Goal: Task Accomplishment & Management: Manage account settings

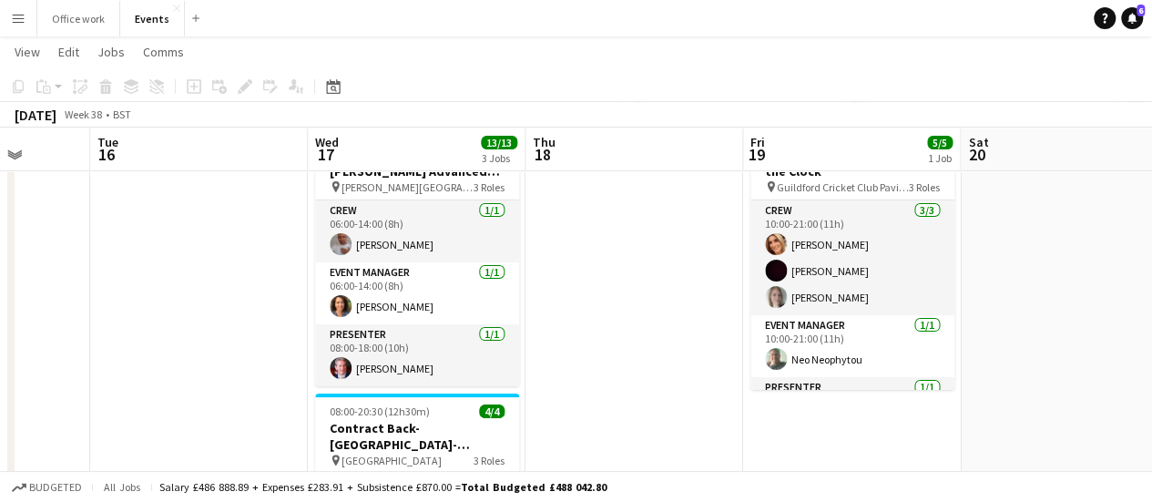
scroll to position [0, 762]
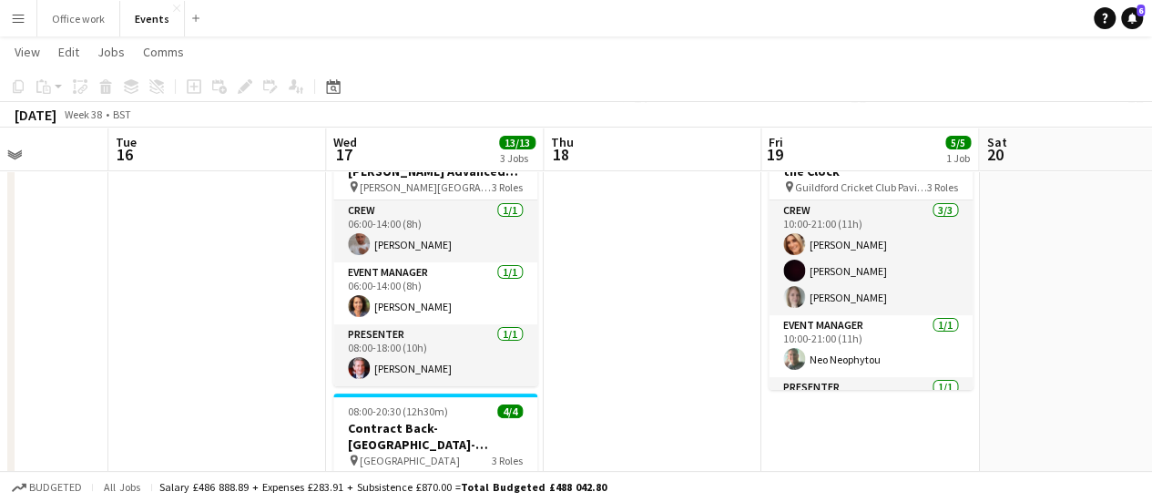
drag, startPoint x: 739, startPoint y: 320, endPoint x: 772, endPoint y: 325, distance: 33.2
click at [772, 325] on app-calendar-viewport "Fri 12 Sat 13 Sun 14 Mon 15 Tue 16 Wed 17 13/13 3 Jobs Thu 18 Fri 19 5/5 1 Job …" at bounding box center [576, 479] width 1152 height 998
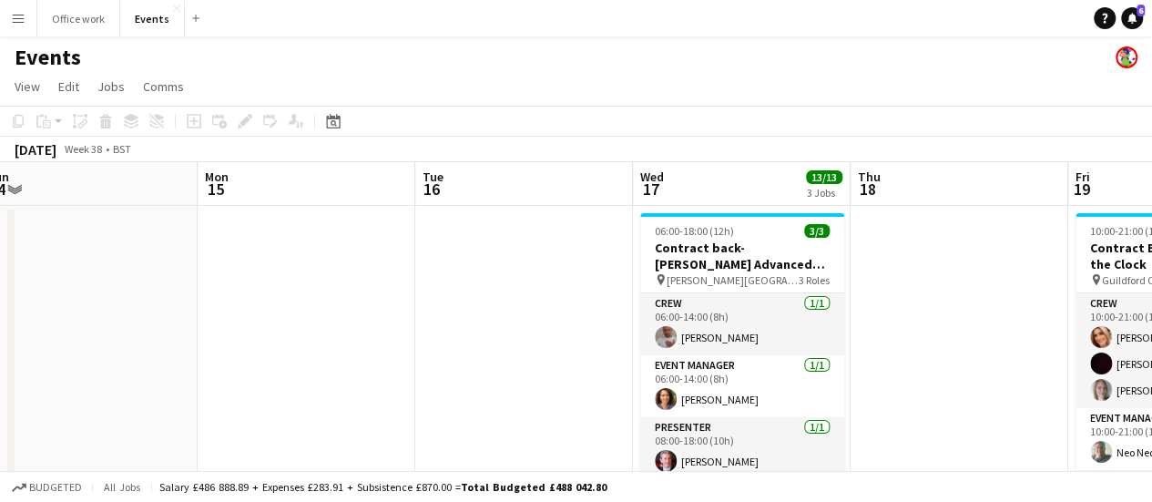
scroll to position [0, 482]
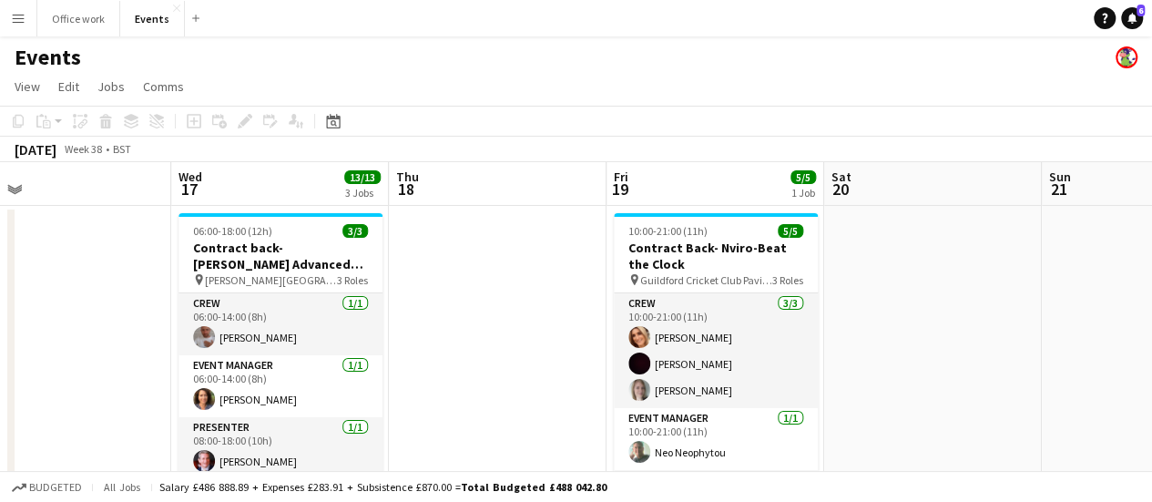
drag, startPoint x: 1054, startPoint y: 292, endPoint x: 931, endPoint y: 270, distance: 125.7
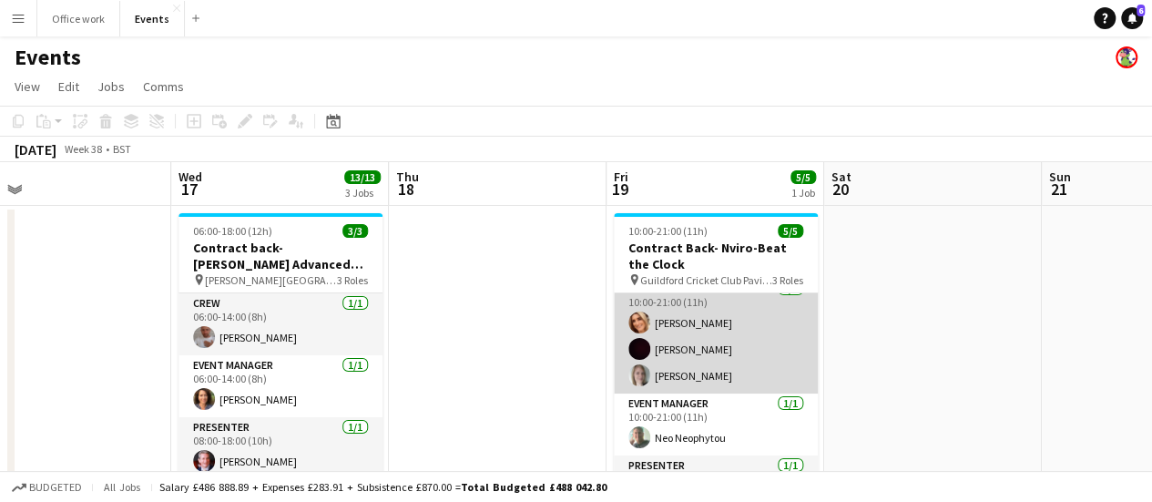
scroll to position [0, 0]
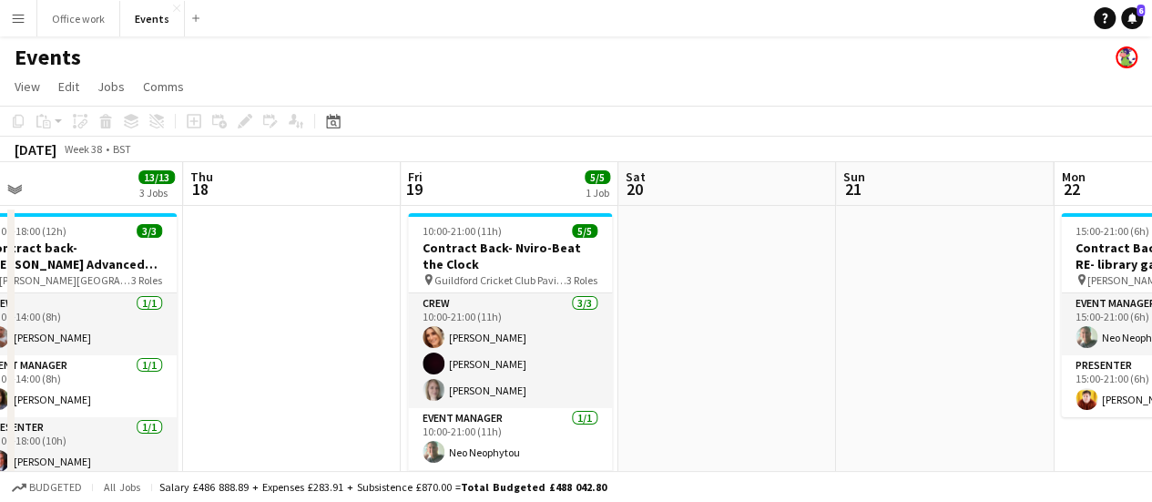
drag, startPoint x: 923, startPoint y: 292, endPoint x: 523, endPoint y: 281, distance: 400.8
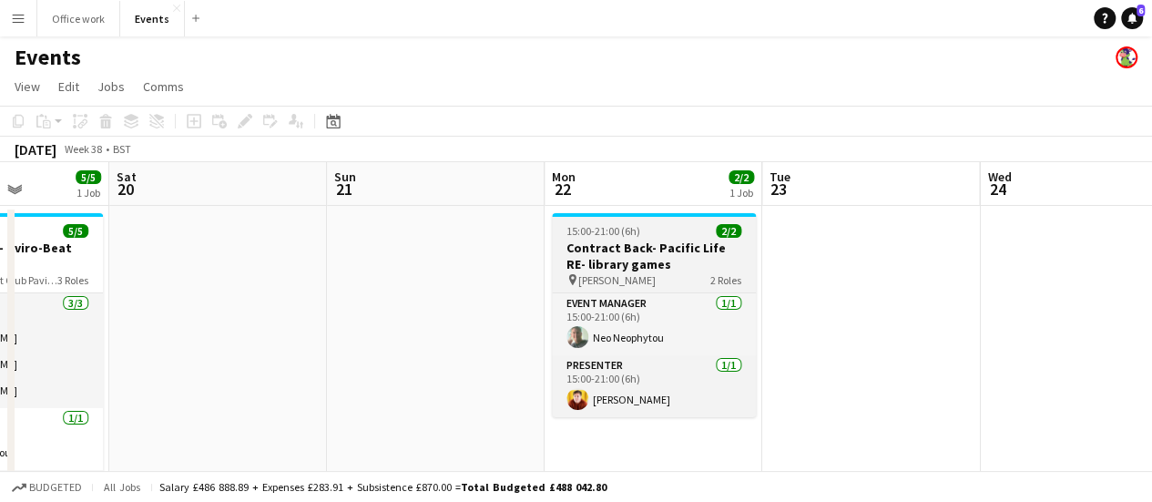
scroll to position [0, 767]
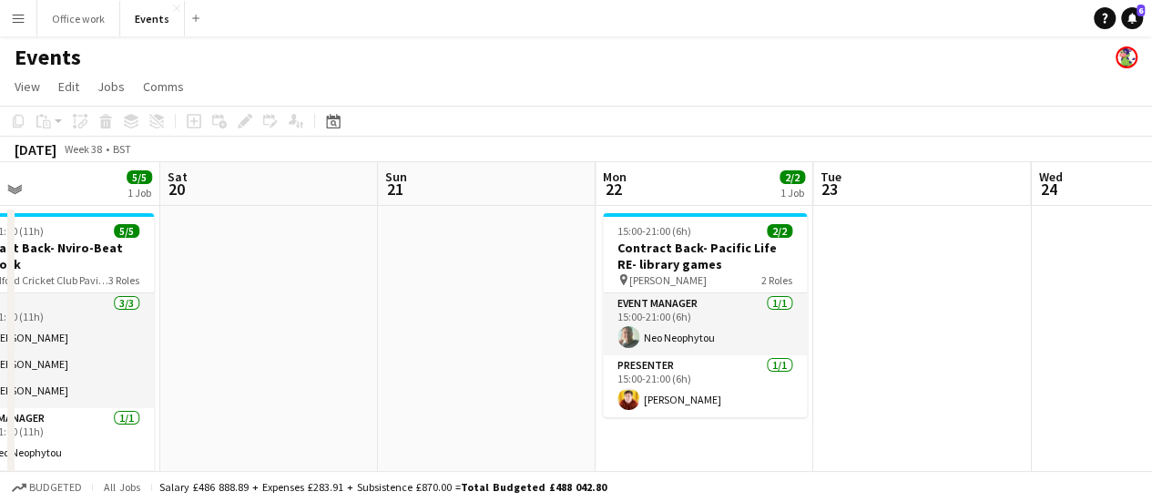
drag, startPoint x: 929, startPoint y: 293, endPoint x: 787, endPoint y: 303, distance: 142.4
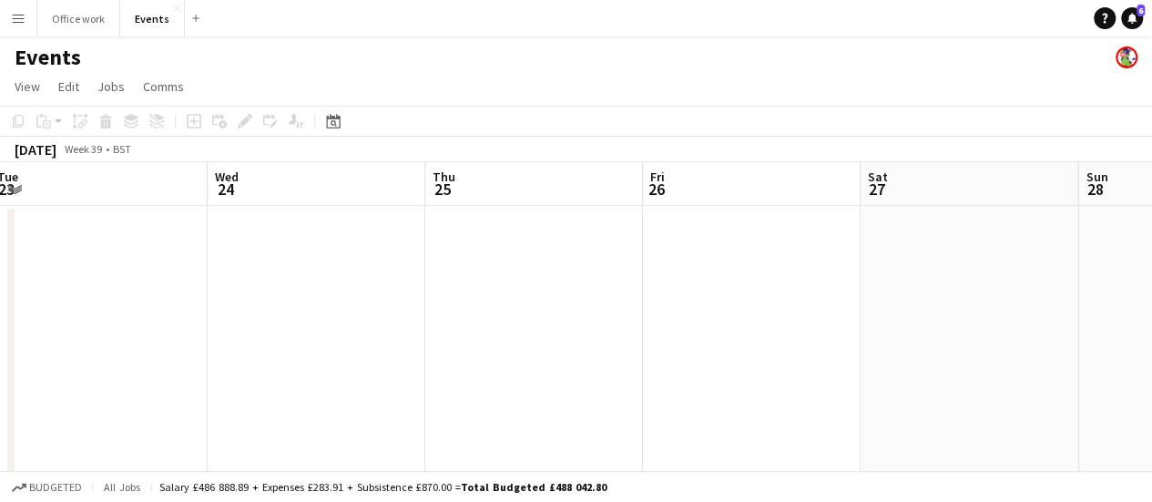
drag, startPoint x: 754, startPoint y: 343, endPoint x: 596, endPoint y: 328, distance: 159.2
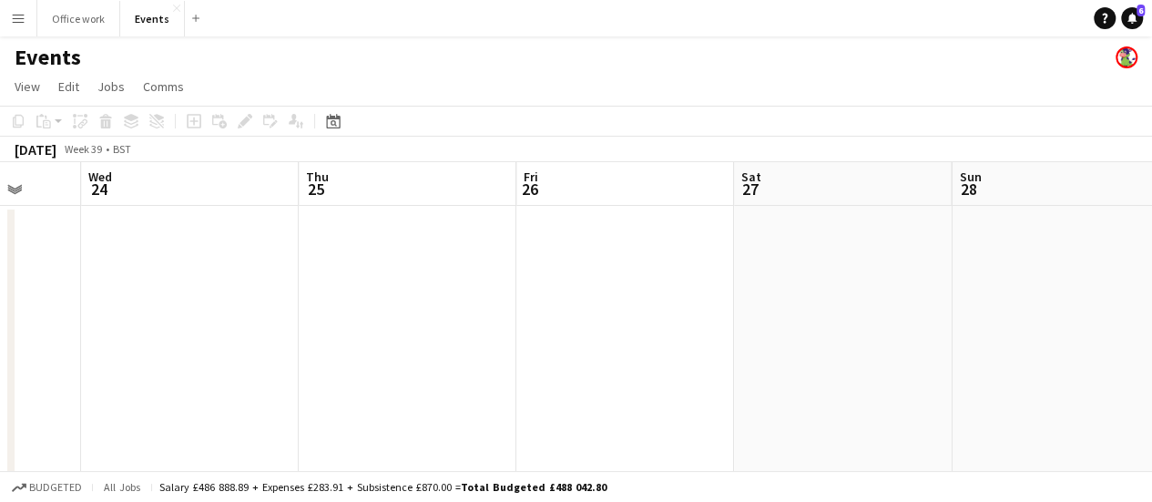
drag, startPoint x: 878, startPoint y: 351, endPoint x: 488, endPoint y: 364, distance: 390.0
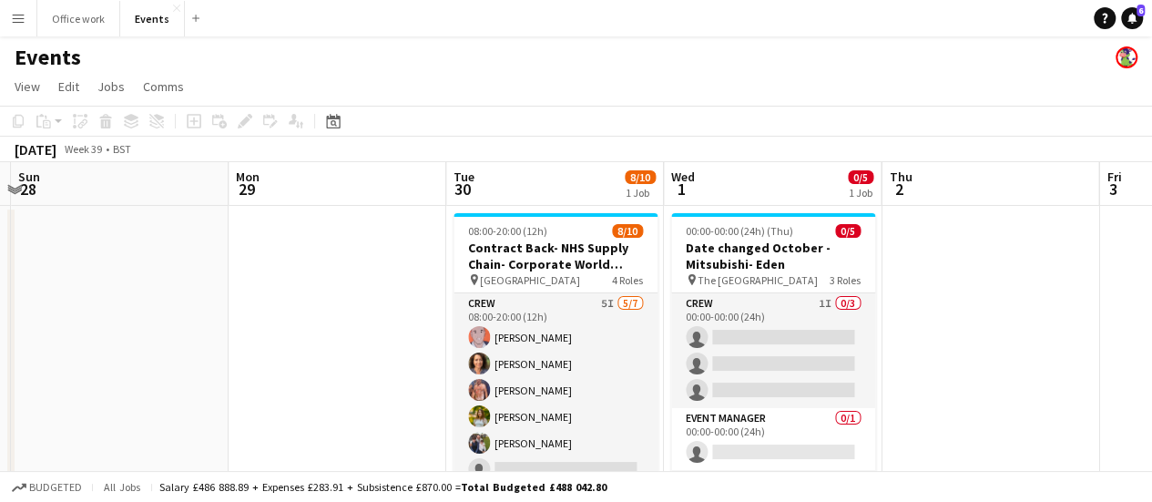
drag, startPoint x: 347, startPoint y: 393, endPoint x: 395, endPoint y: 384, distance: 49.1
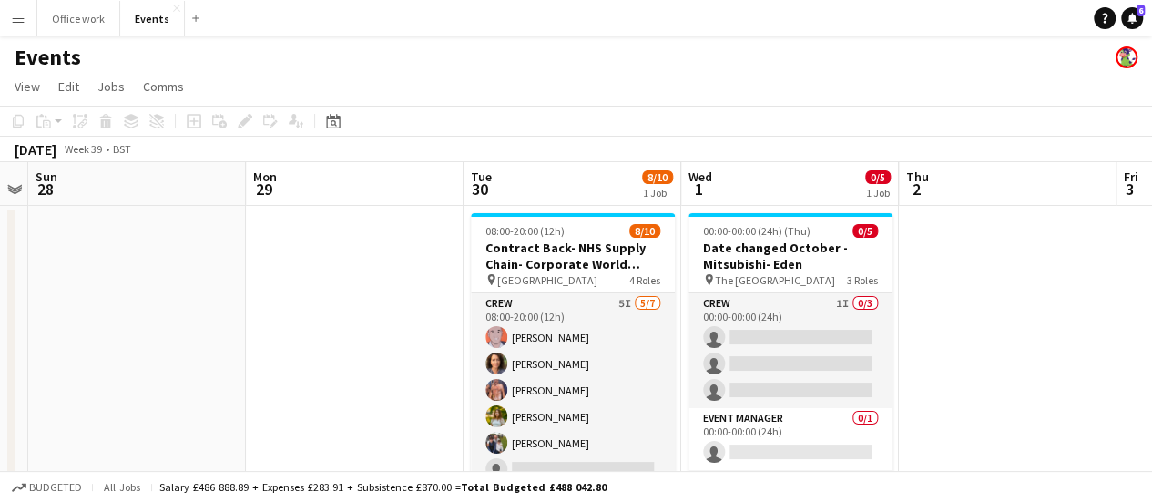
drag, startPoint x: 1008, startPoint y: 338, endPoint x: 1055, endPoint y: 338, distance: 47.3
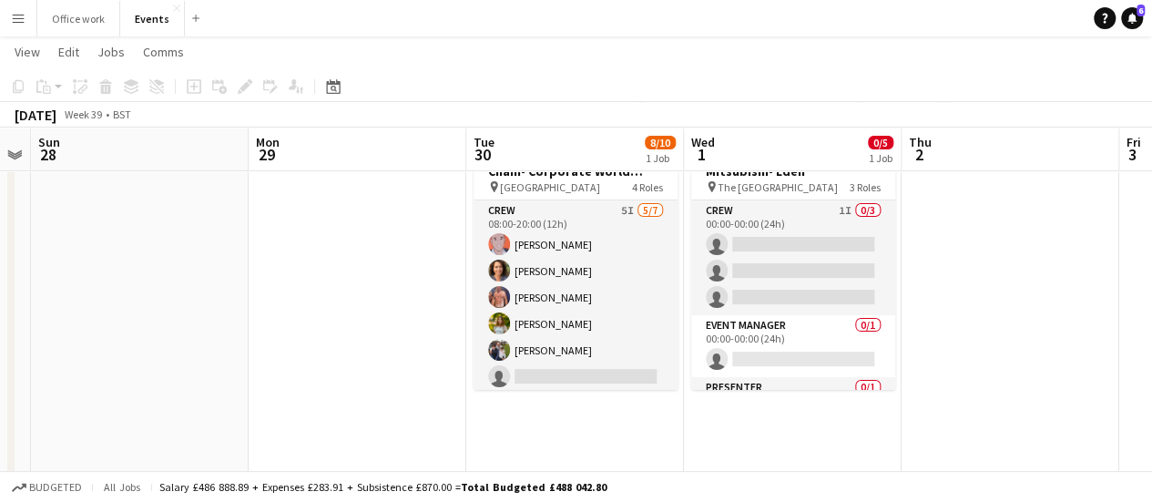
scroll to position [0, 468]
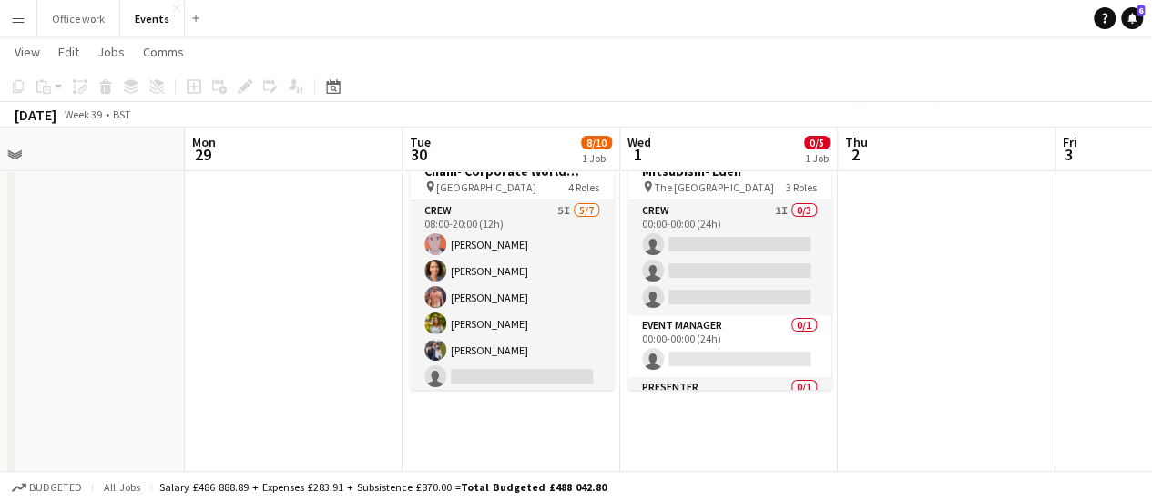
drag, startPoint x: 942, startPoint y: 327, endPoint x: 921, endPoint y: 331, distance: 20.4
click at [921, 331] on app-calendar-viewport "Fri 26 Sat 27 Sun 28 Mon 29 Tue 30 8/10 1 Job Wed 1 0/5 1 Job Thu 2 Fri 3 Sat 4…" at bounding box center [576, 479] width 1152 height 998
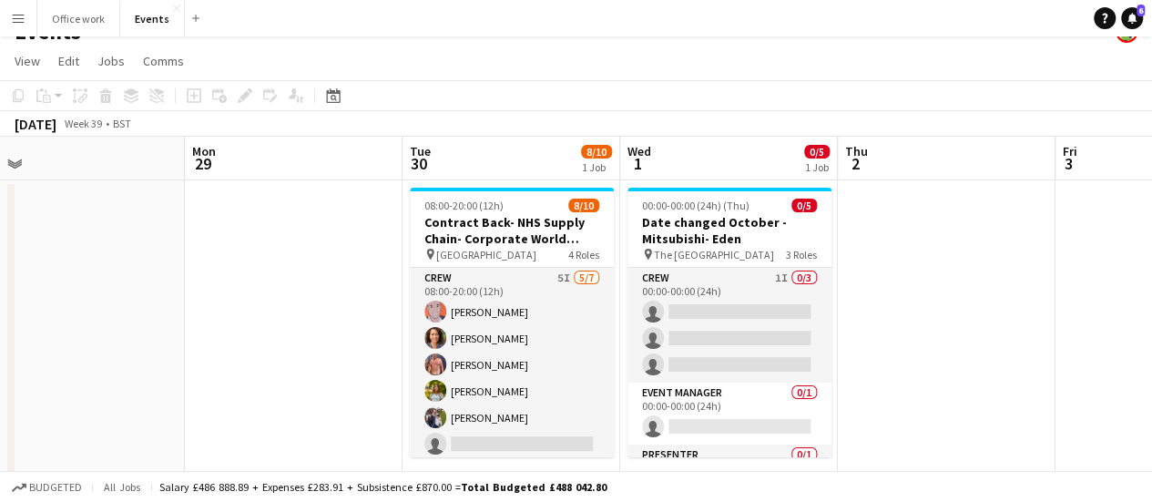
scroll to position [0, 0]
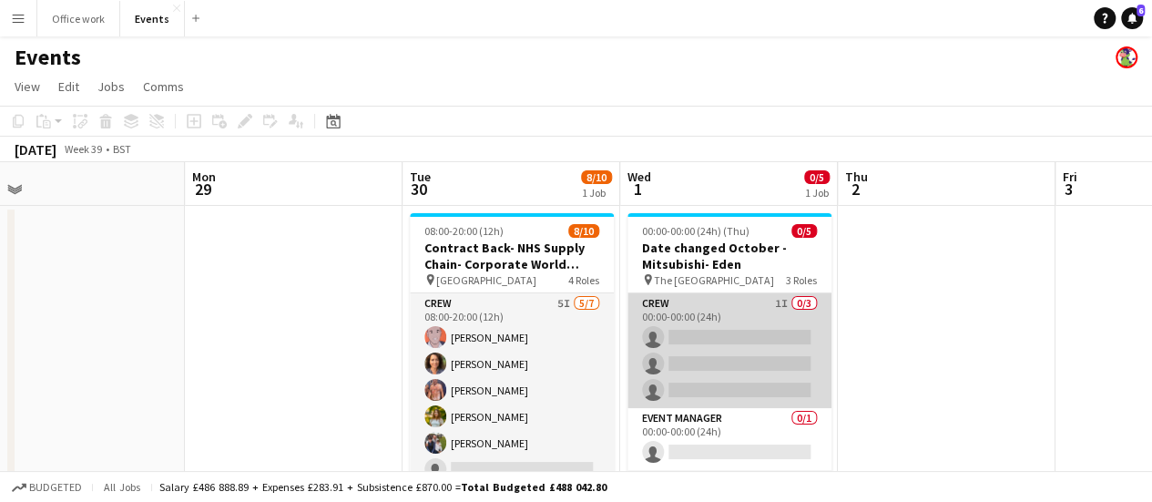
click at [759, 335] on app-card-role "Crew 1I 0/3 00:00-00:00 (24h) single-neutral-actions single-neutral-actions sin…" at bounding box center [729, 350] width 204 height 115
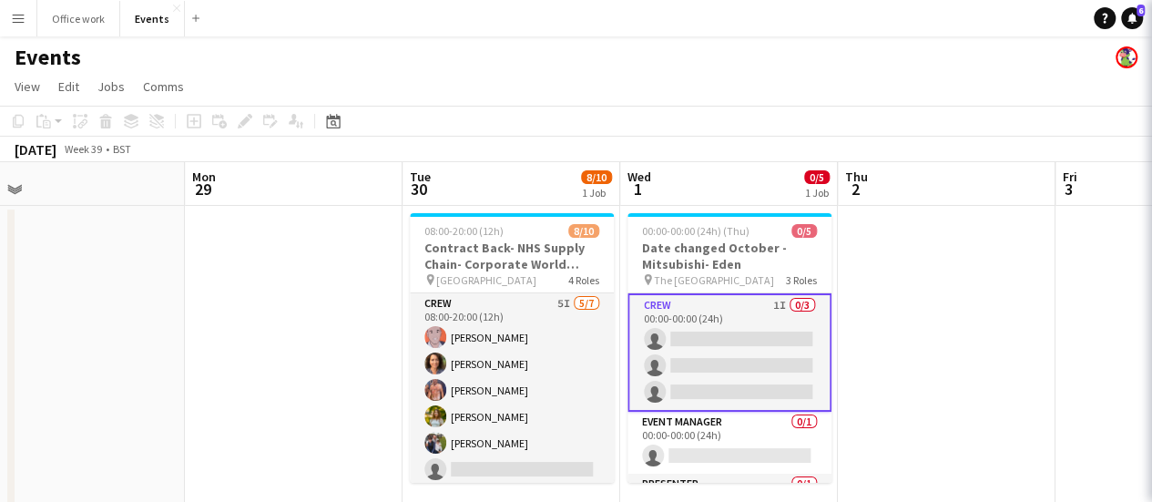
scroll to position [0, 469]
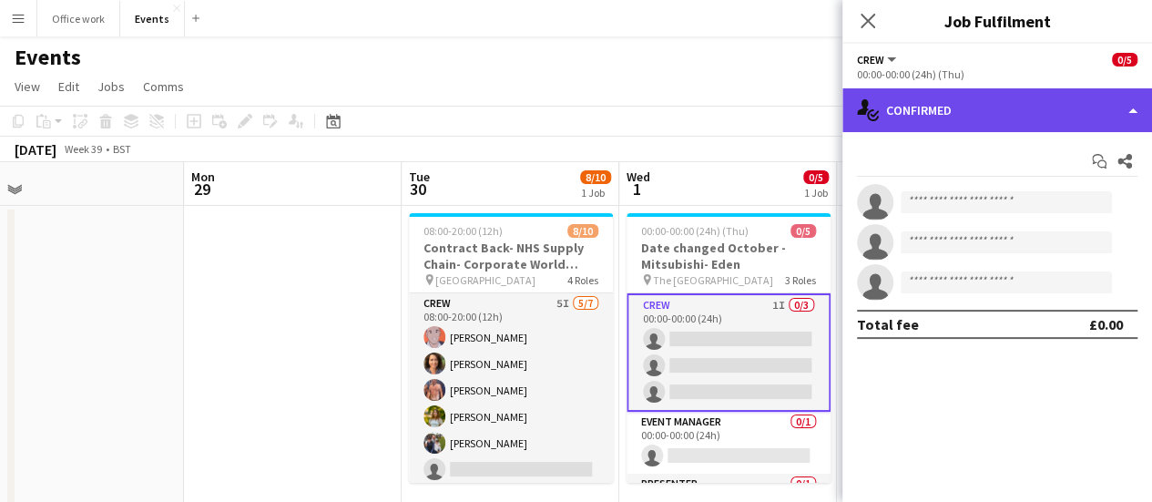
click at [958, 105] on div "single-neutral-actions-check-2 Confirmed" at bounding box center [997, 110] width 310 height 44
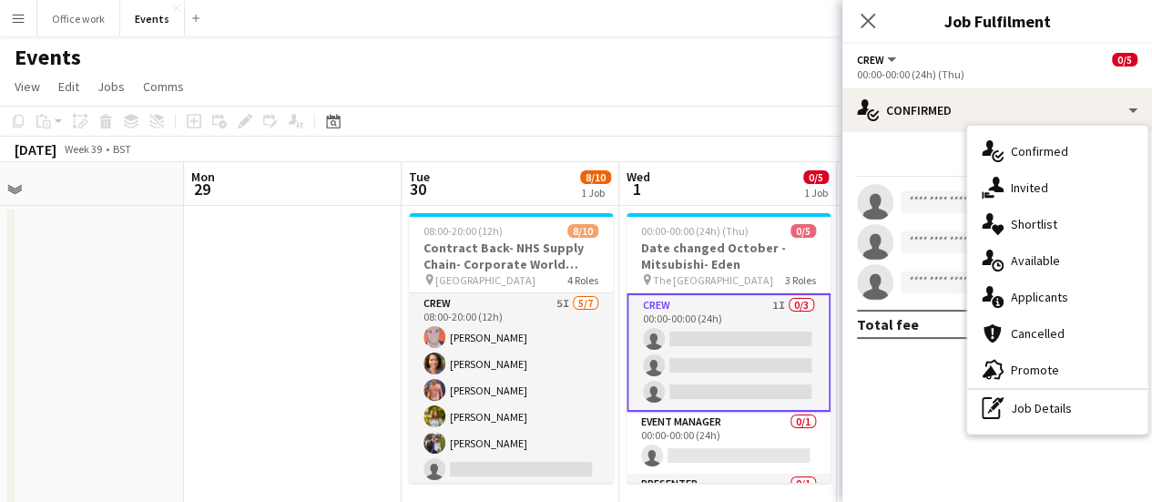
click at [1016, 183] on span "Invited" at bounding box center [1029, 187] width 37 height 16
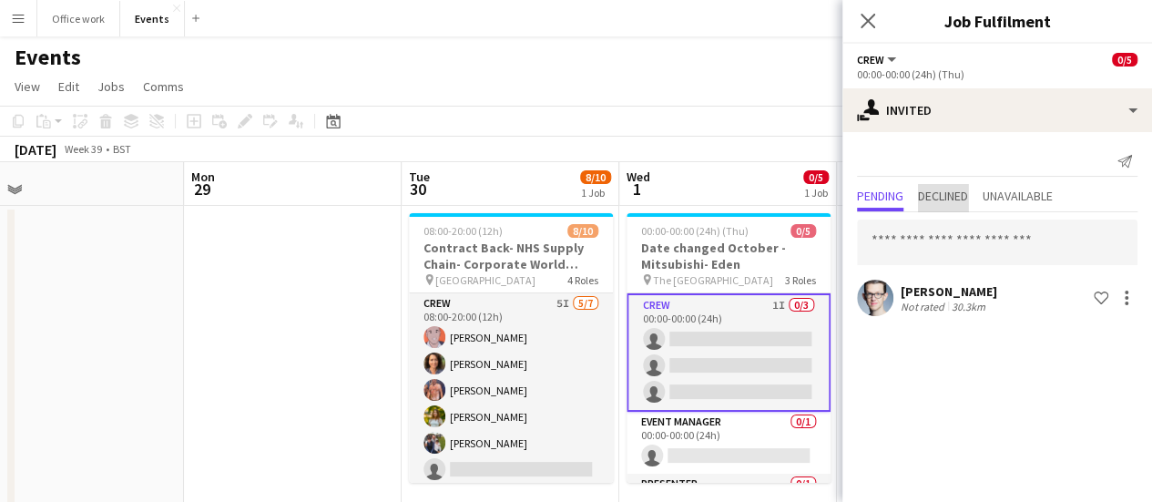
click at [933, 202] on span "Declined" at bounding box center [943, 195] width 50 height 13
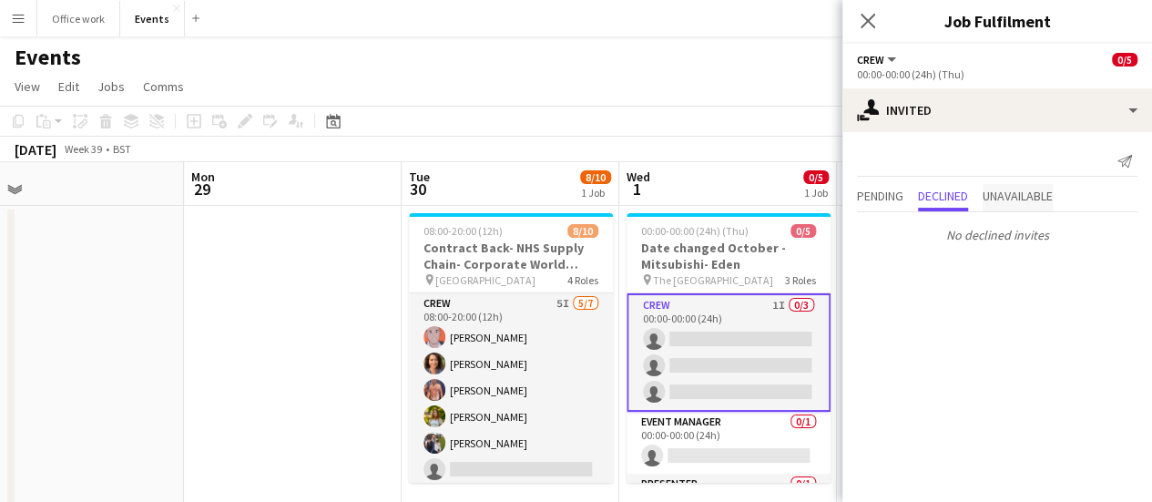
click at [1016, 197] on span "Unavailable" at bounding box center [1017, 195] width 70 height 13
click at [865, 194] on span "Pending" at bounding box center [880, 195] width 46 height 13
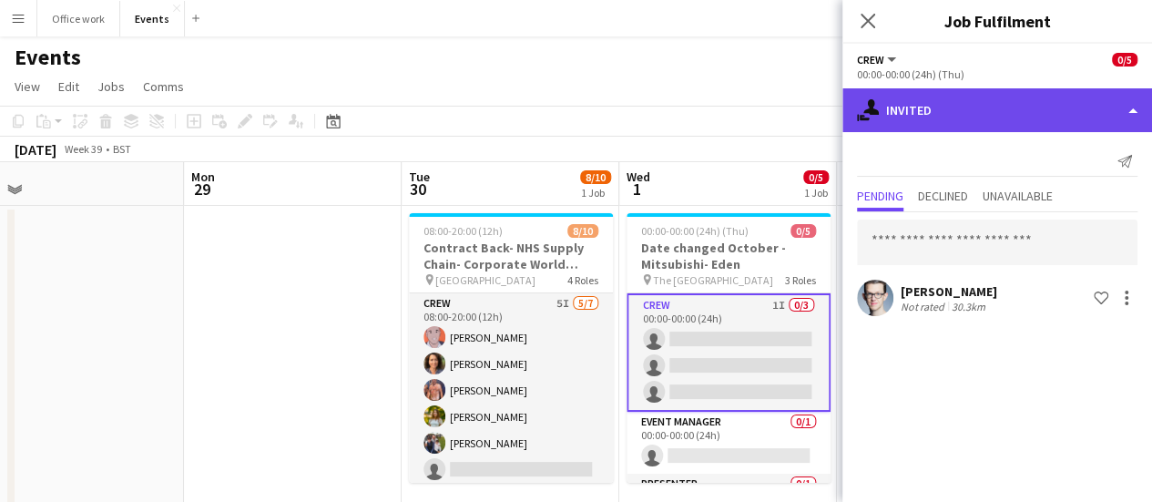
click at [940, 125] on div "single-neutral-actions-share-1 Invited" at bounding box center [997, 110] width 310 height 44
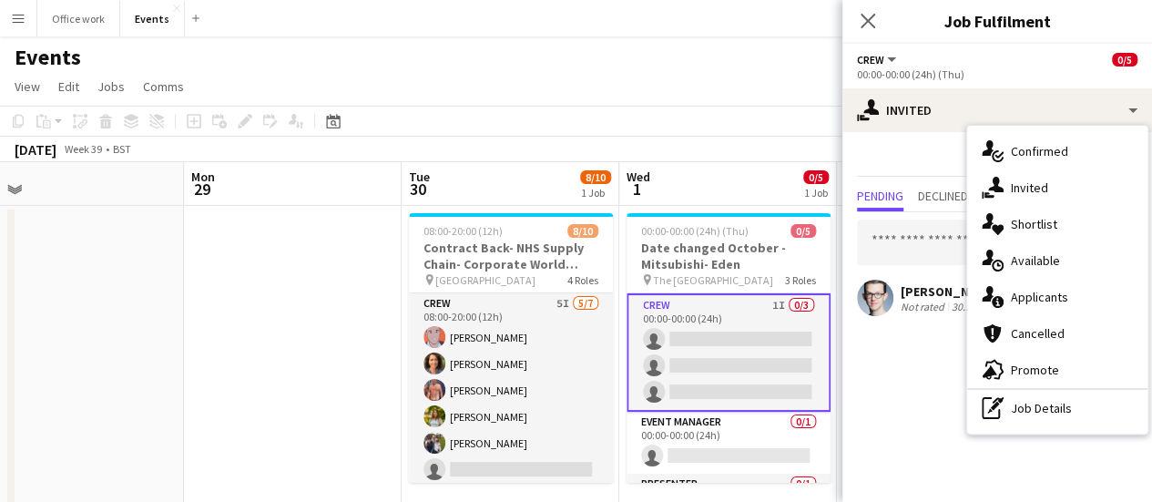
click at [925, 180] on div "Send notification Pending Declined Unavailable [PERSON_NAME] Not rated 30.3km S…" at bounding box center [997, 233] width 310 height 202
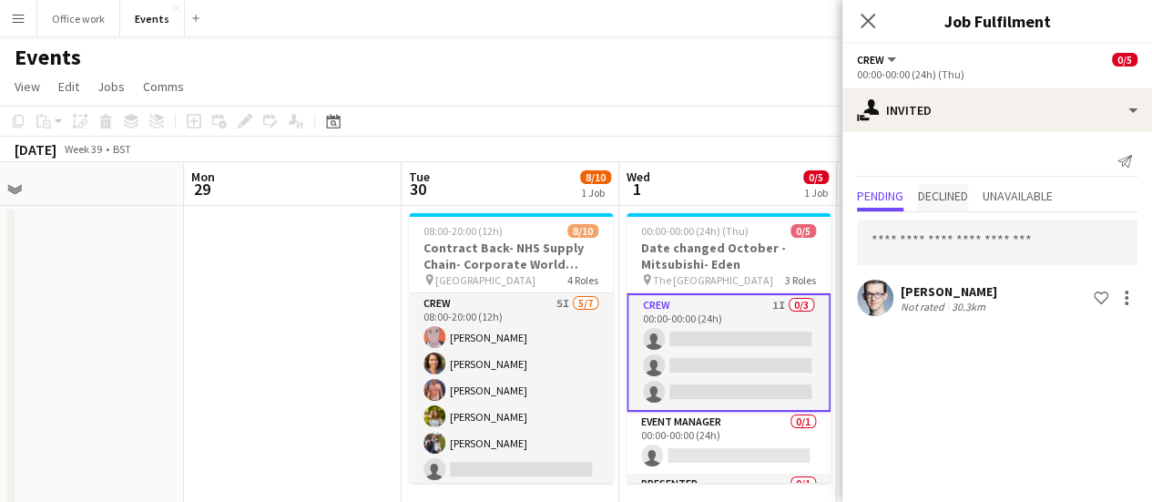
click at [968, 198] on span "Declined" at bounding box center [943, 195] width 50 height 13
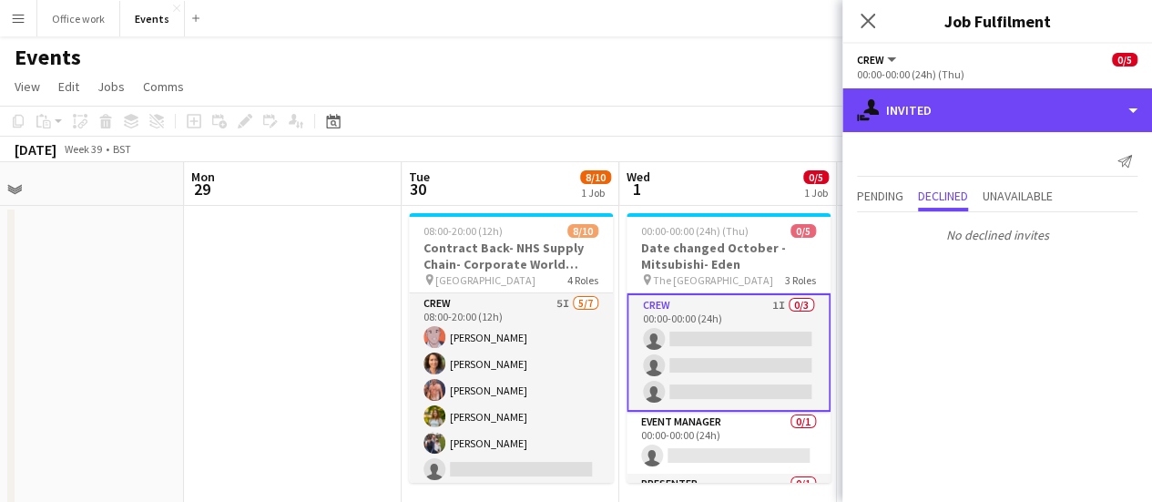
drag, startPoint x: 998, startPoint y: 127, endPoint x: 996, endPoint y: 154, distance: 26.5
click at [998, 128] on div "single-neutral-actions-share-1 Invited" at bounding box center [997, 110] width 310 height 44
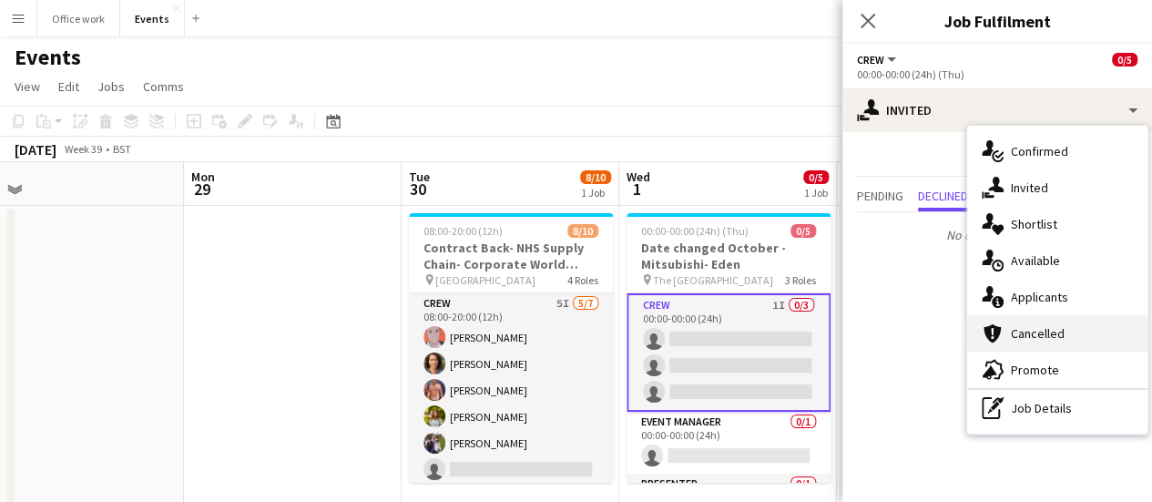
click at [1053, 341] on span "Cancelled" at bounding box center [1038, 333] width 54 height 16
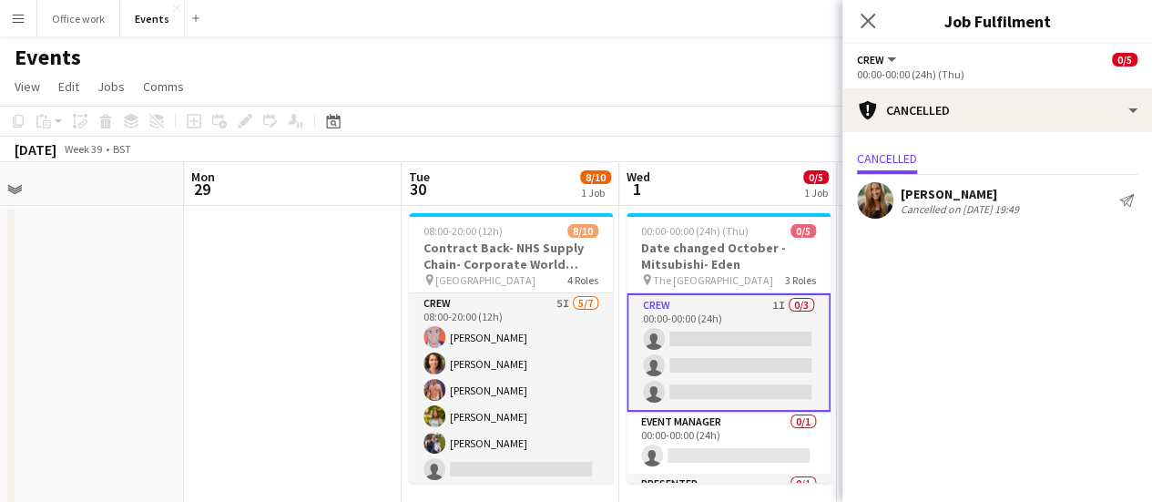
click at [954, 206] on div "Cancelled on [DATE] 19:49" at bounding box center [960, 209] width 118 height 14
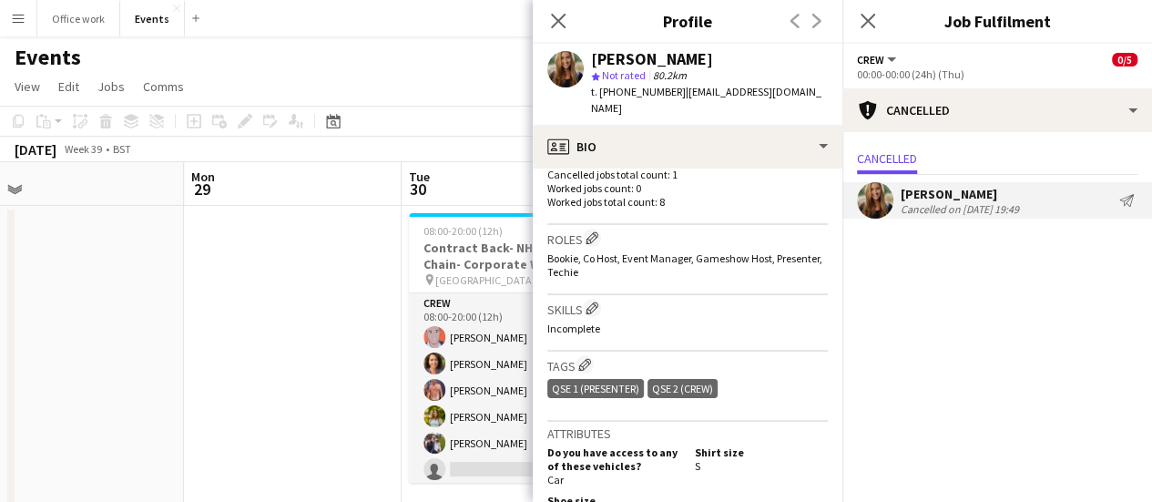
scroll to position [637, 0]
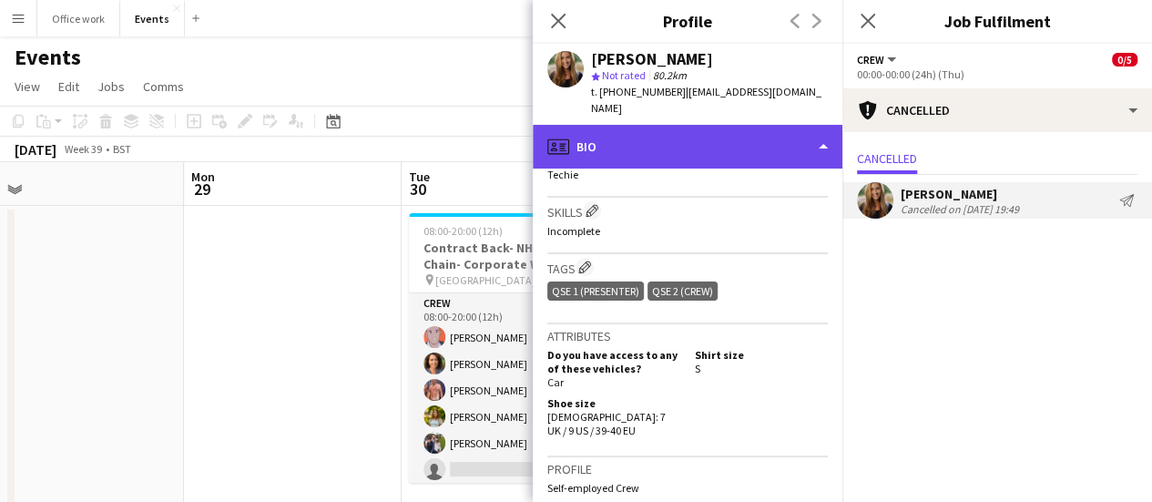
click at [690, 127] on div "profile Bio" at bounding box center [688, 147] width 310 height 44
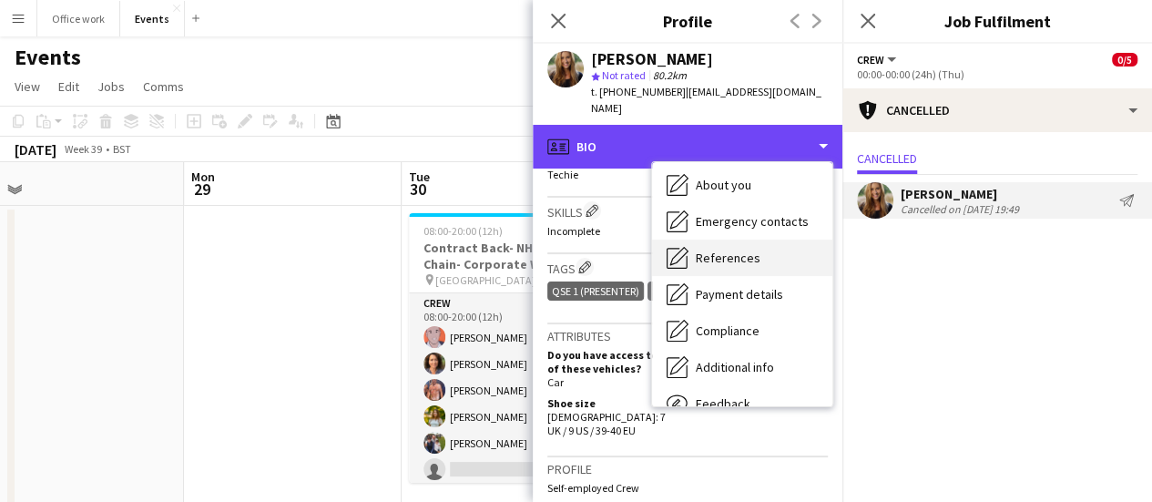
scroll to position [171, 0]
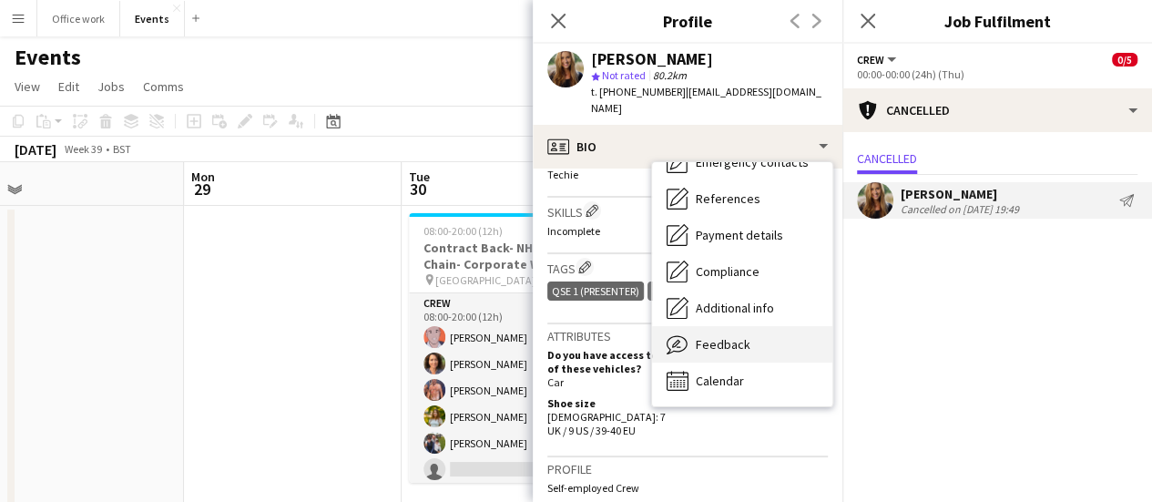
click at [752, 326] on div "Feedback Feedback" at bounding box center [742, 344] width 180 height 36
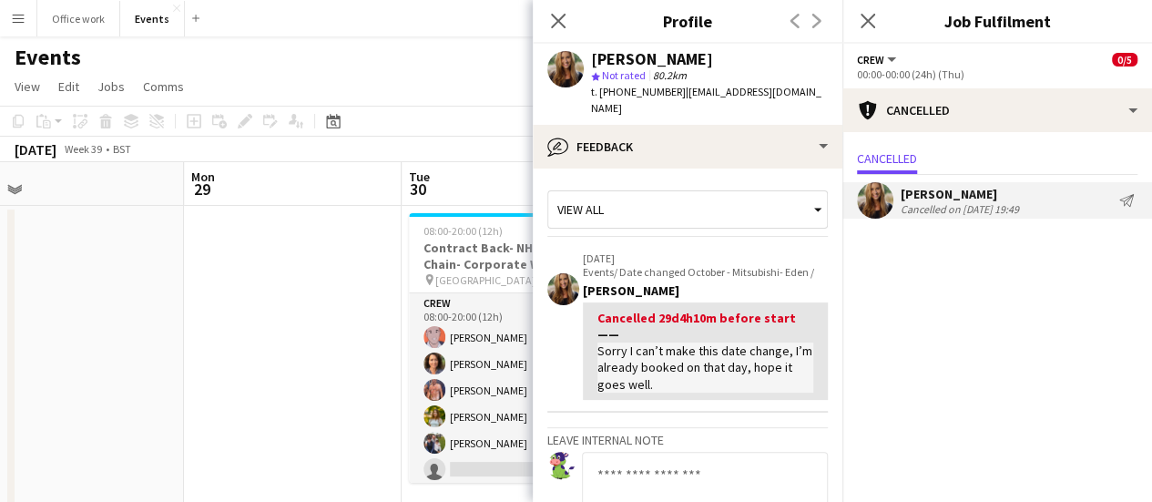
click at [715, 363] on div "Sorry I can’t make this date change, I’m already booked on that day, hope it go…" at bounding box center [705, 367] width 216 height 50
click at [472, 77] on app-page-menu "View Day view expanded Day view collapsed Month view Date picker Jump to [DATE]…" at bounding box center [576, 88] width 1152 height 35
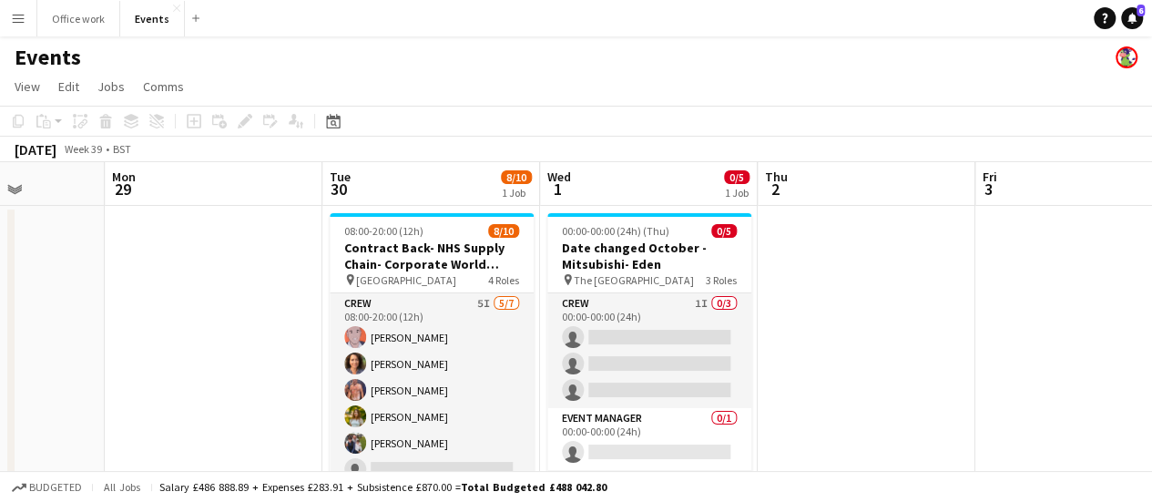
drag, startPoint x: 1040, startPoint y: 254, endPoint x: 920, endPoint y: 254, distance: 120.2
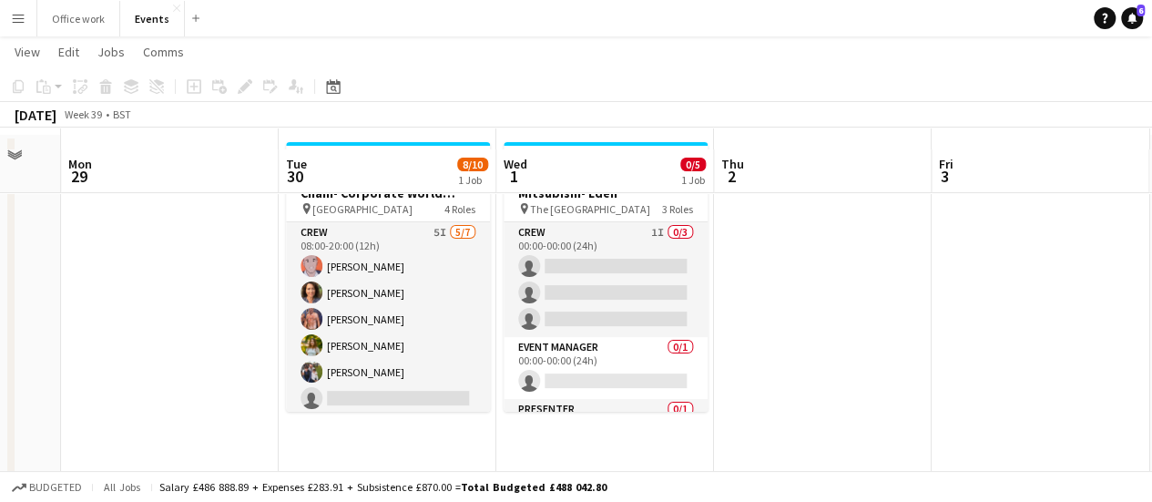
scroll to position [91, 0]
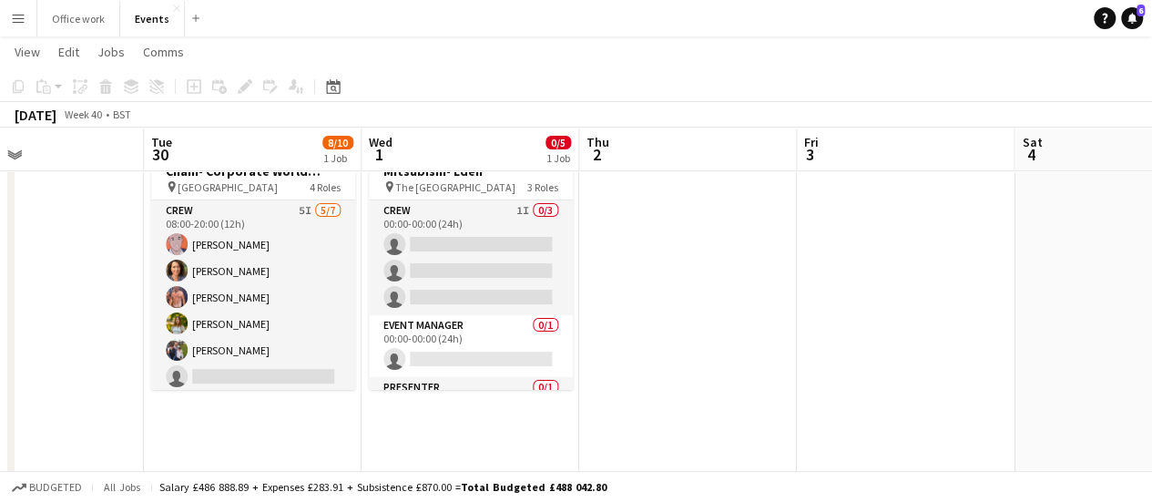
drag, startPoint x: 889, startPoint y: 332, endPoint x: 860, endPoint y: 327, distance: 28.8
click at [858, 332] on app-calendar-viewport "Fri 26 Sat 27 Sun 28 Mon 29 Tue 30 8/10 1 Job Wed 1 0/5 1 Job Thu 2 Fri 3 Sat 4…" at bounding box center [576, 479] width 1152 height 998
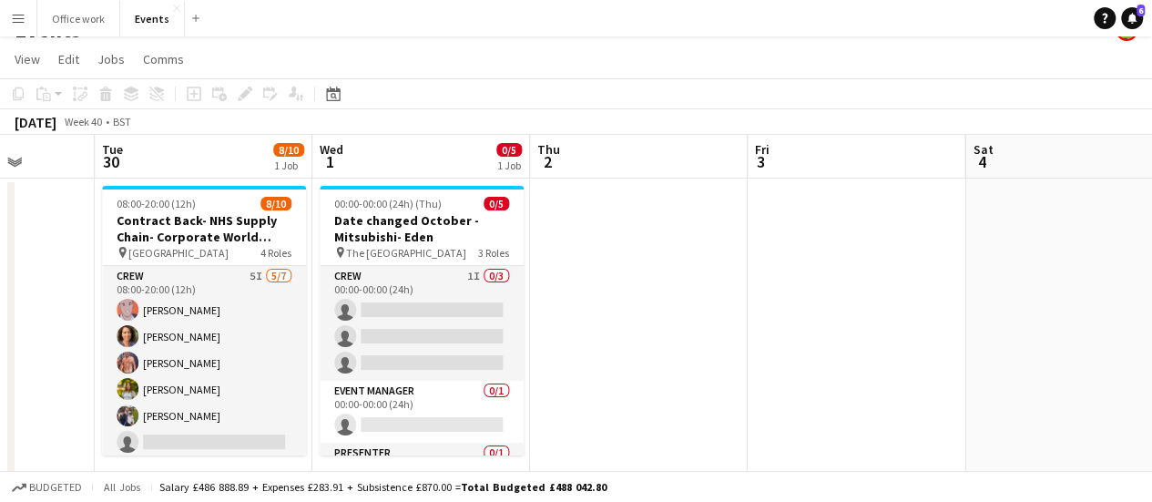
scroll to position [0, 0]
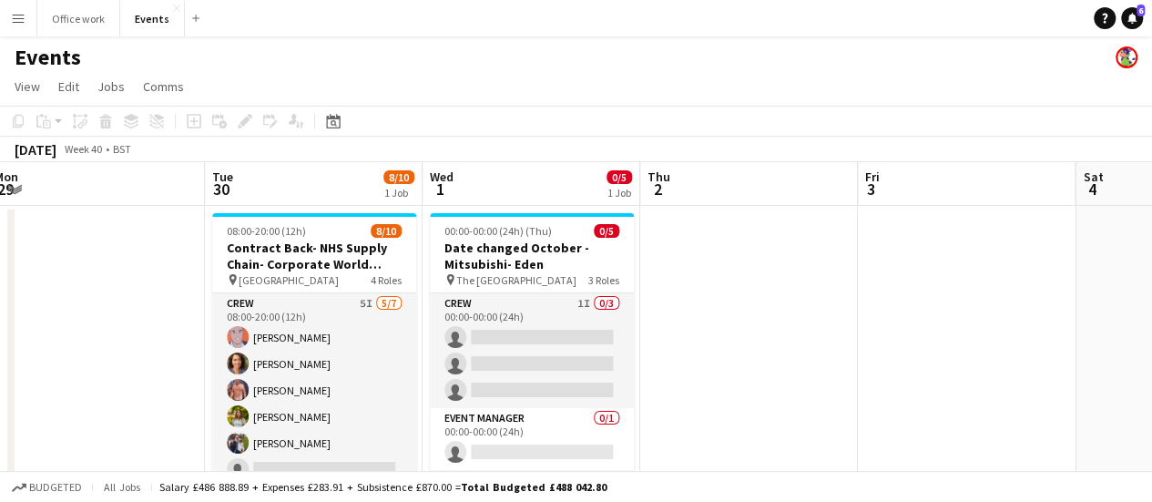
drag, startPoint x: 952, startPoint y: 321, endPoint x: 563, endPoint y: 303, distance: 390.1
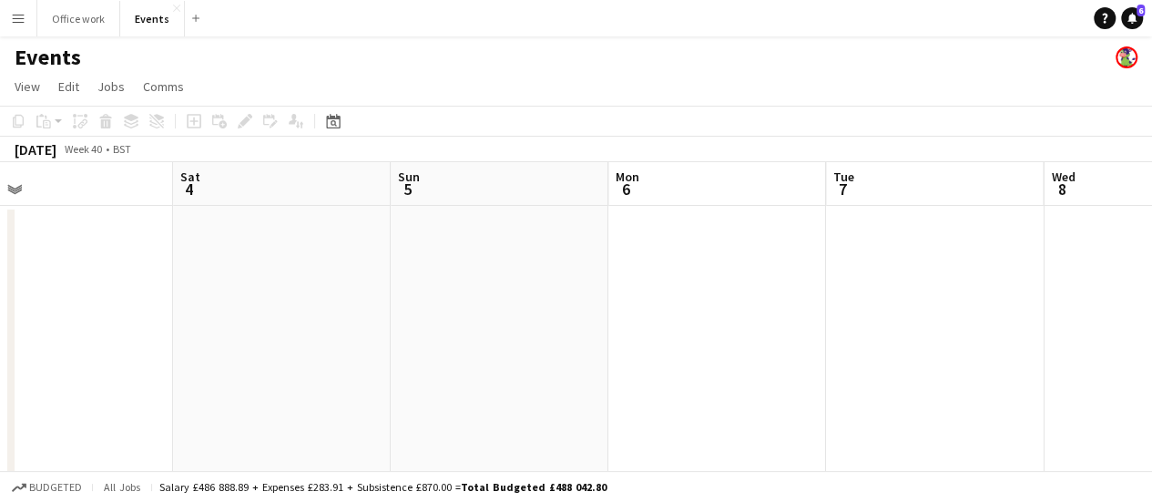
drag, startPoint x: 836, startPoint y: 340, endPoint x: 422, endPoint y: 329, distance: 414.4
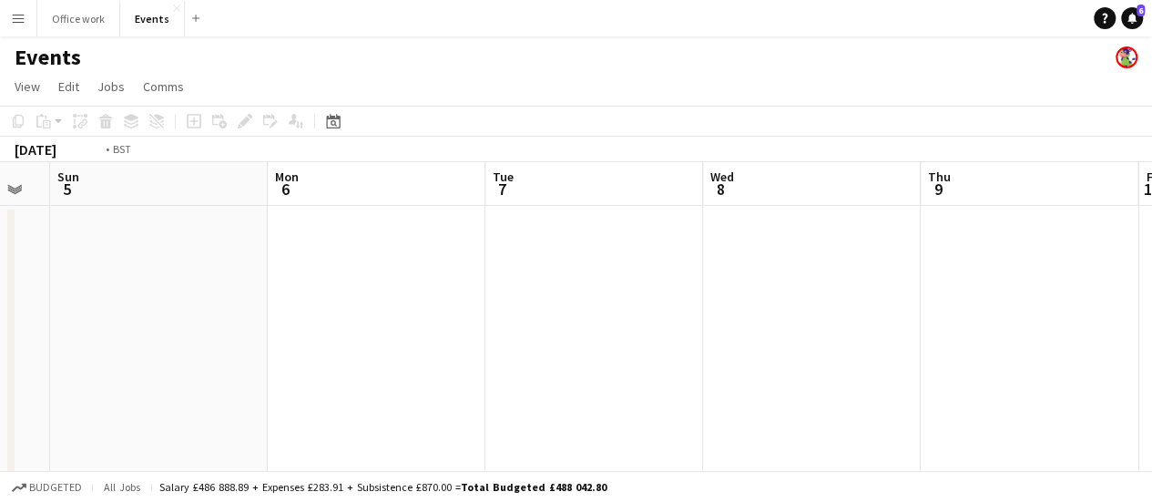
drag, startPoint x: 869, startPoint y: 333, endPoint x: 308, endPoint y: 360, distance: 561.5
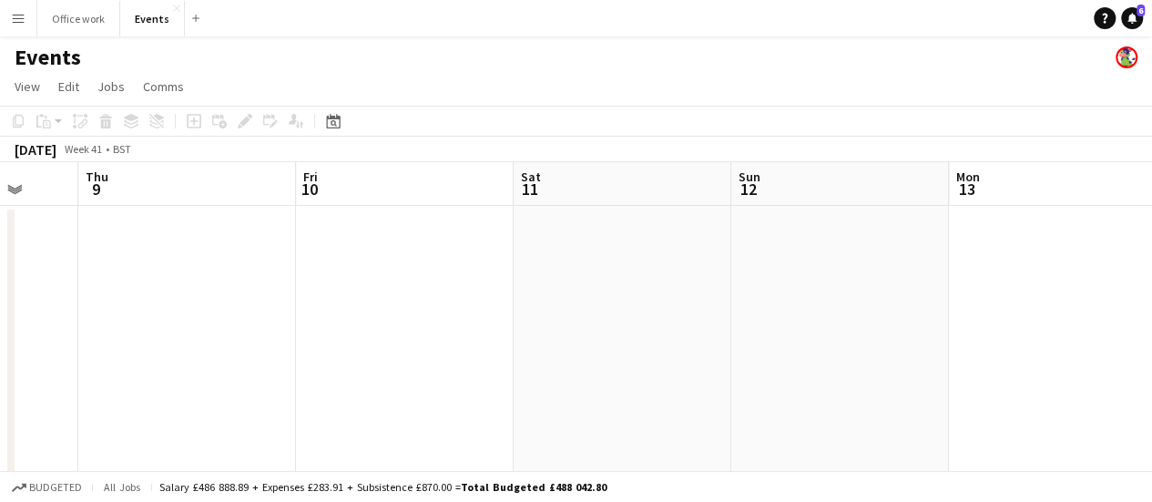
drag, startPoint x: 959, startPoint y: 316, endPoint x: 534, endPoint y: 352, distance: 426.8
drag, startPoint x: 724, startPoint y: 345, endPoint x: 290, endPoint y: 354, distance: 434.4
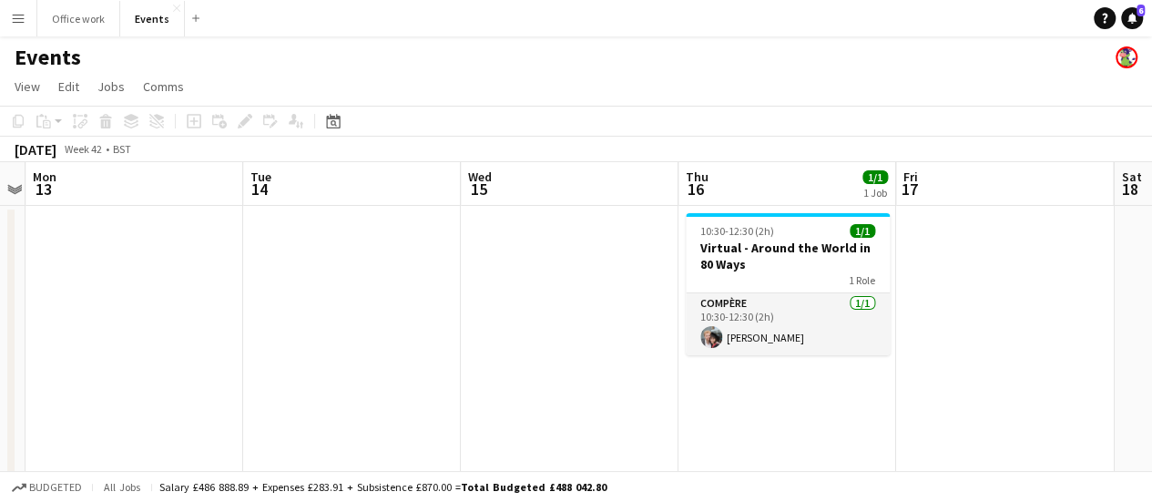
drag, startPoint x: 816, startPoint y: 327, endPoint x: 371, endPoint y: 369, distance: 447.2
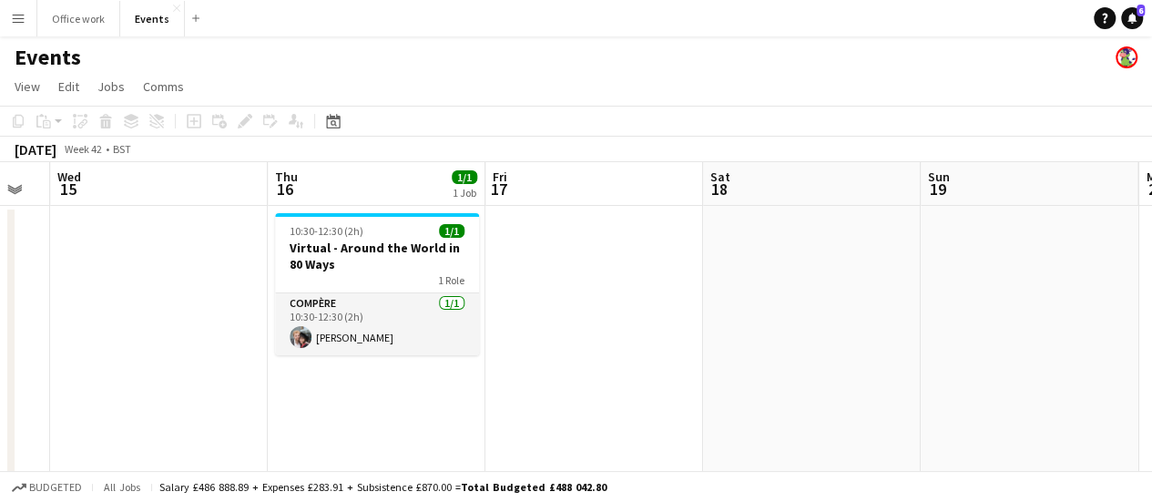
scroll to position [0, 758]
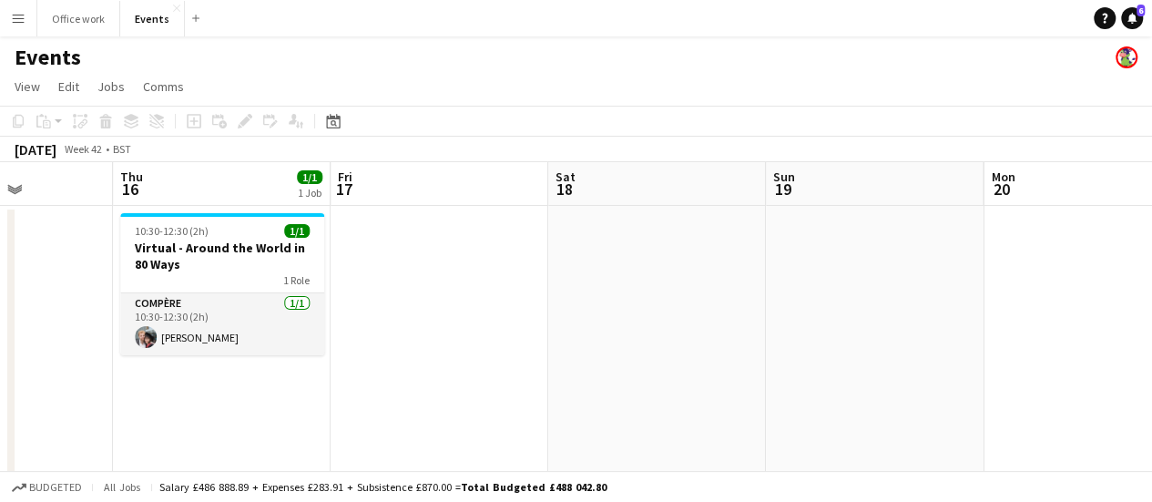
drag, startPoint x: 473, startPoint y: 367, endPoint x: 461, endPoint y: 369, distance: 12.9
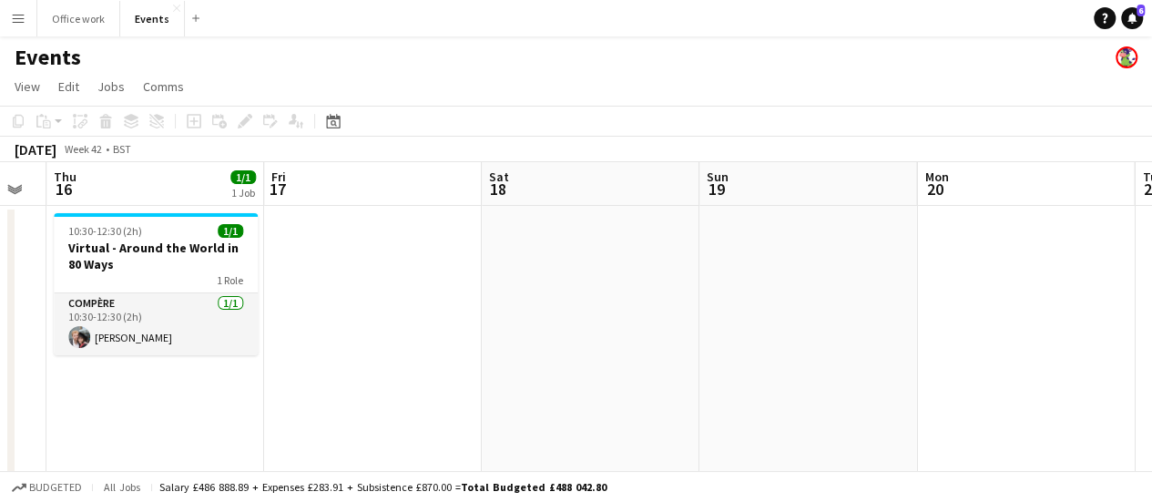
drag, startPoint x: 153, startPoint y: 389, endPoint x: 97, endPoint y: 380, distance: 56.3
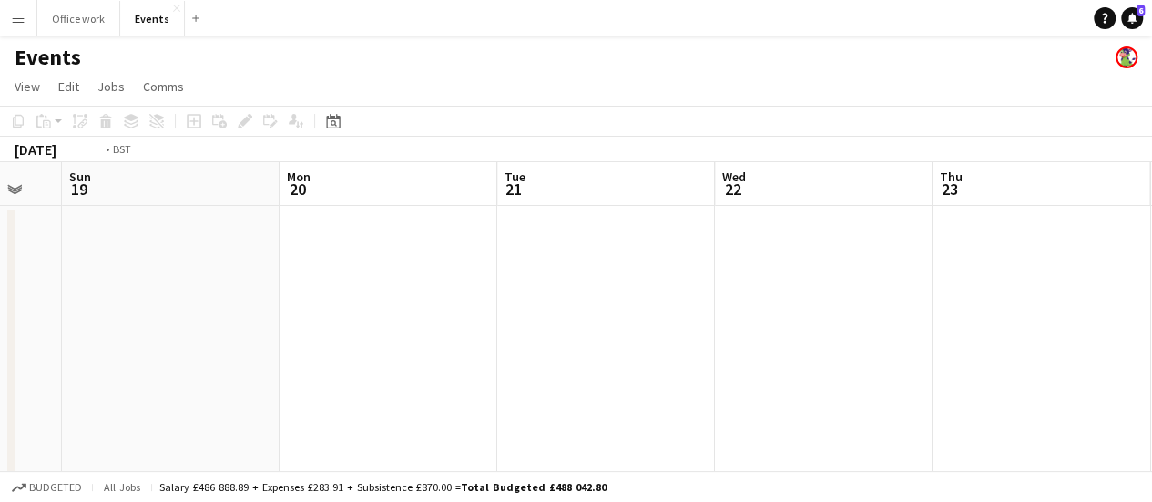
drag, startPoint x: 759, startPoint y: 389, endPoint x: 235, endPoint y: 358, distance: 525.4
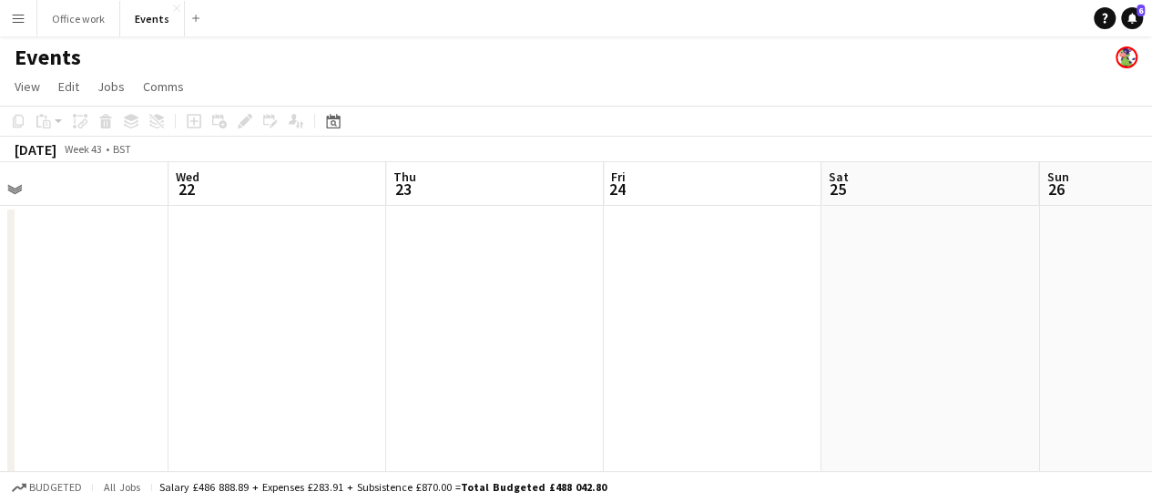
drag, startPoint x: 913, startPoint y: 368, endPoint x: 342, endPoint y: 340, distance: 571.6
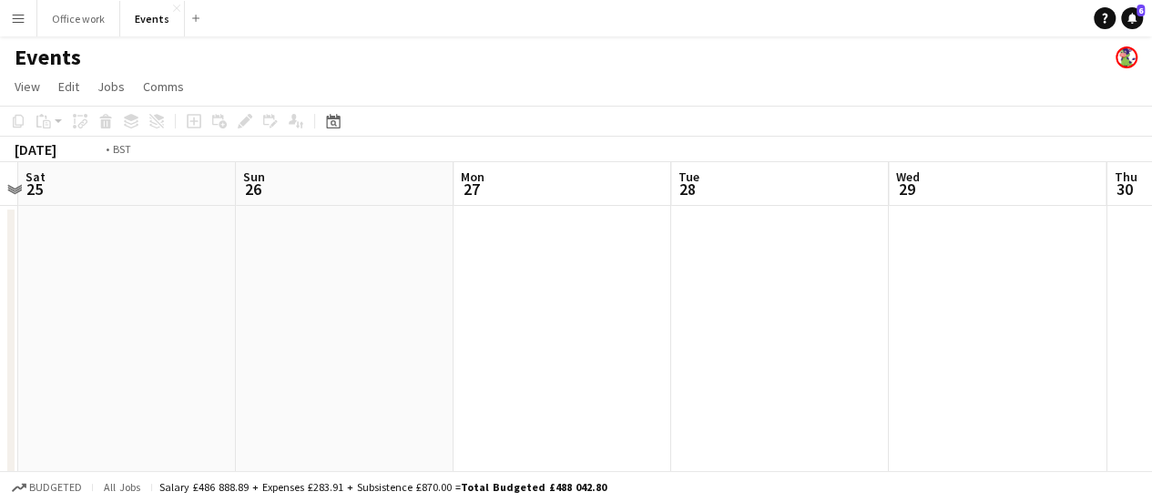
drag, startPoint x: 237, startPoint y: 436, endPoint x: 7, endPoint y: 419, distance: 230.1
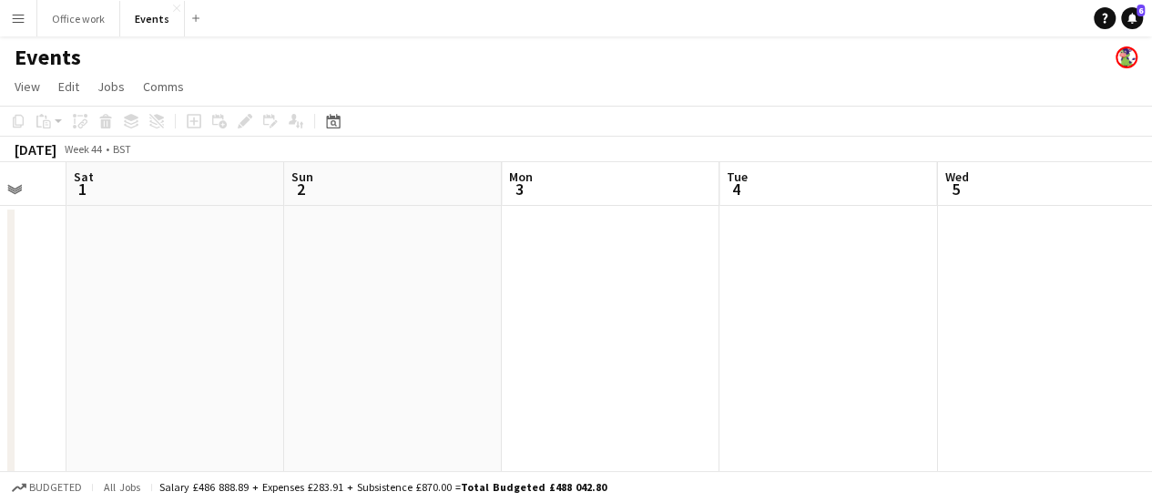
drag, startPoint x: 451, startPoint y: 417, endPoint x: 239, endPoint y: 335, distance: 227.4
drag, startPoint x: 786, startPoint y: 390, endPoint x: 142, endPoint y: 340, distance: 645.7
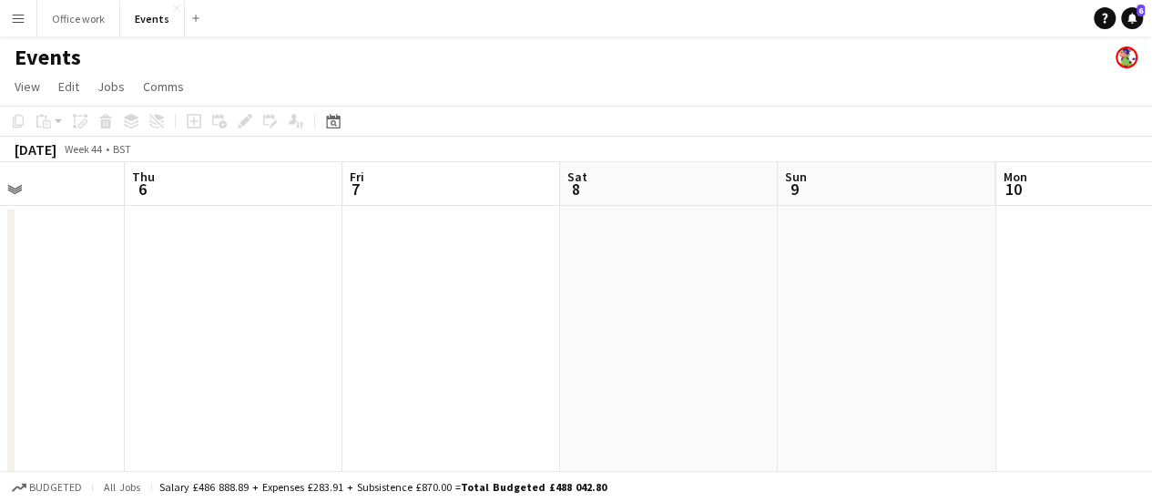
drag, startPoint x: 663, startPoint y: 363, endPoint x: 62, endPoint y: 321, distance: 602.5
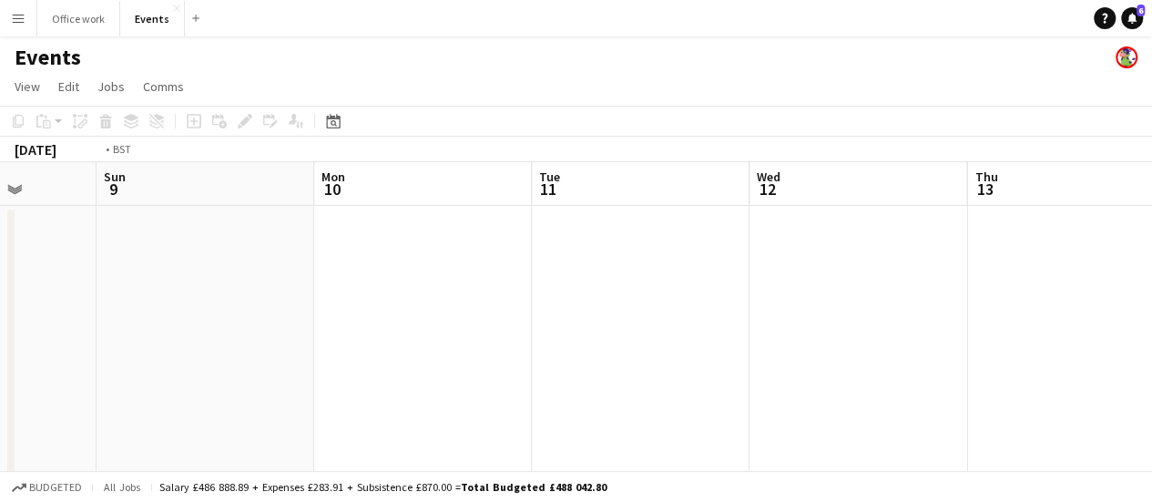
drag, startPoint x: 1027, startPoint y: 358, endPoint x: 239, endPoint y: 365, distance: 787.7
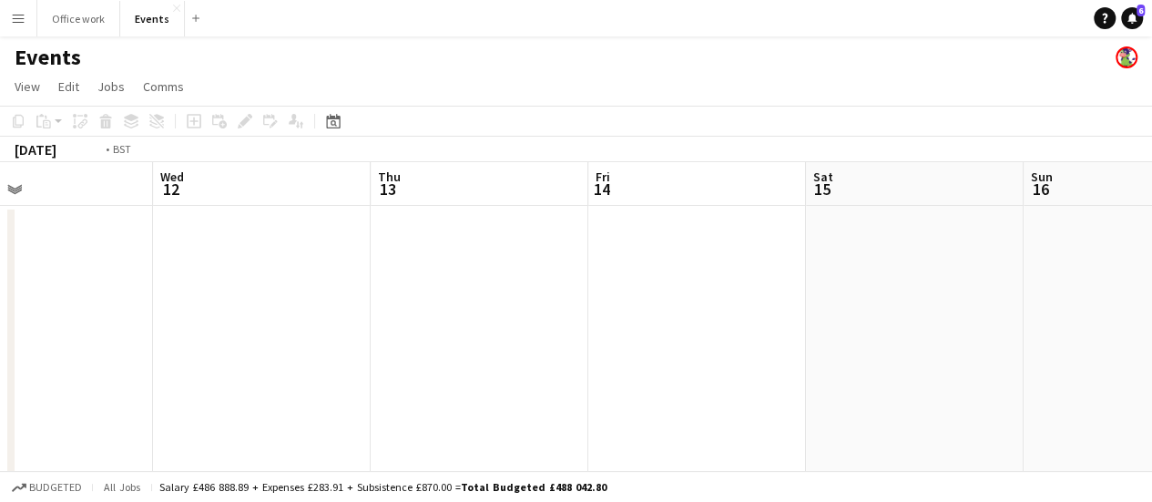
drag, startPoint x: 181, startPoint y: 357, endPoint x: 393, endPoint y: 322, distance: 215.0
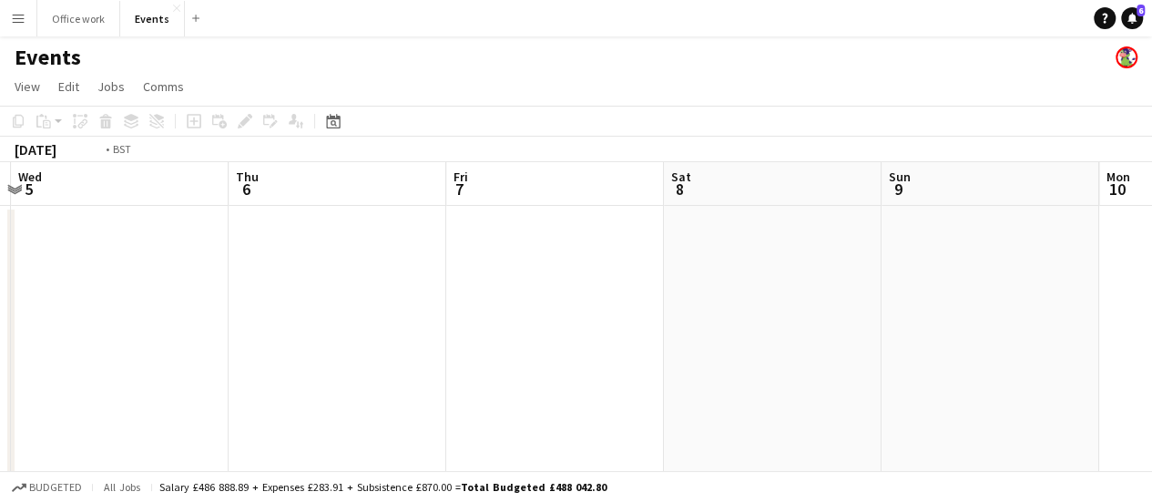
drag, startPoint x: 369, startPoint y: 323, endPoint x: 847, endPoint y: 382, distance: 481.7
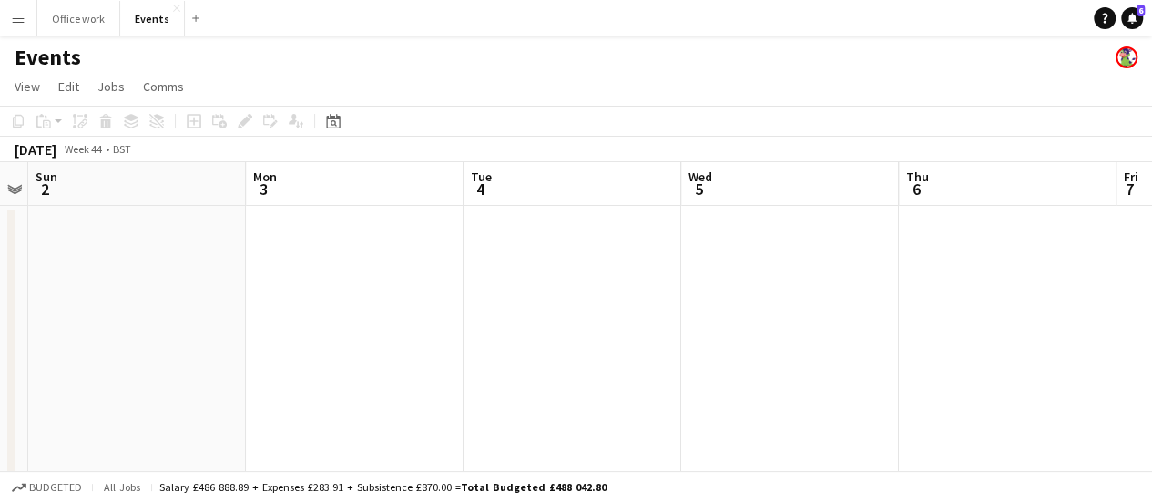
drag, startPoint x: 863, startPoint y: 349, endPoint x: 756, endPoint y: 387, distance: 114.0
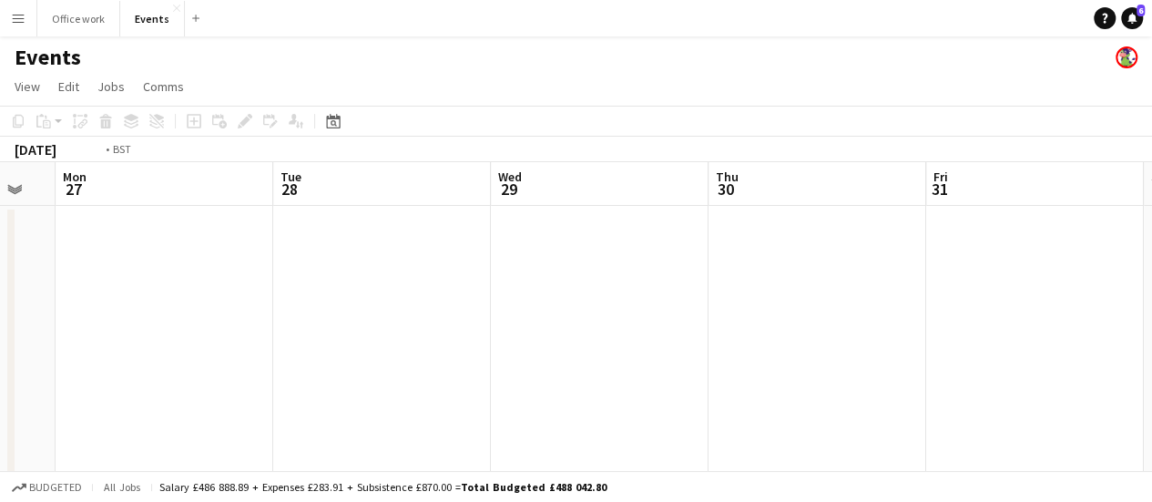
drag, startPoint x: 559, startPoint y: 370, endPoint x: 595, endPoint y: 401, distance: 47.1
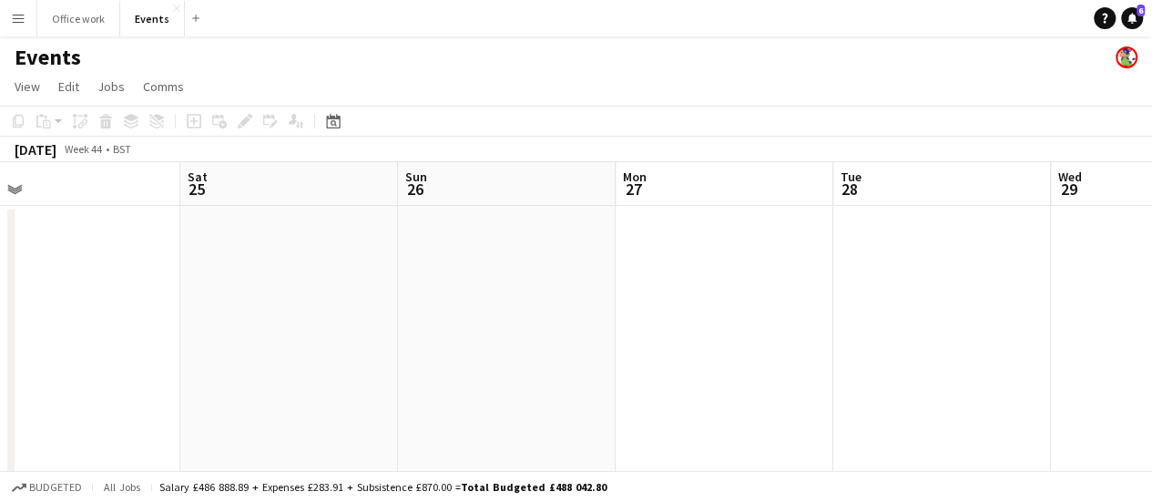
drag, startPoint x: 981, startPoint y: 367, endPoint x: 787, endPoint y: 412, distance: 199.2
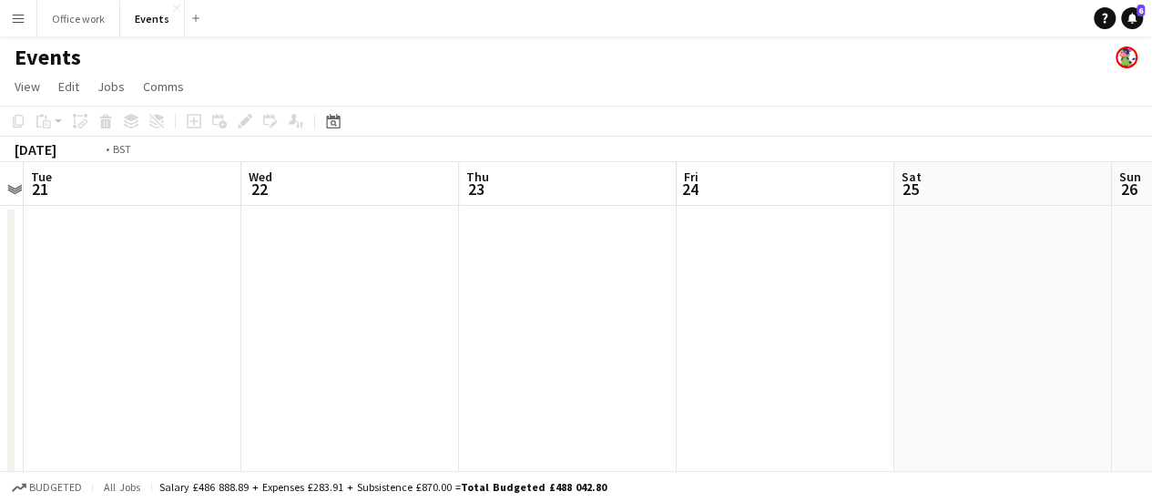
drag, startPoint x: 229, startPoint y: 371, endPoint x: 873, endPoint y: 380, distance: 644.7
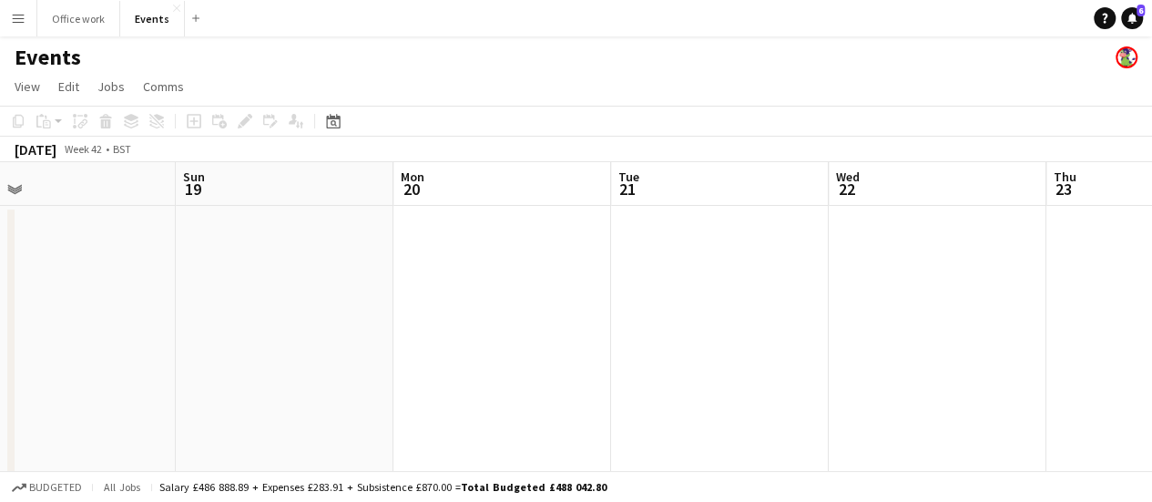
drag, startPoint x: 656, startPoint y: 345, endPoint x: 464, endPoint y: 403, distance: 199.9
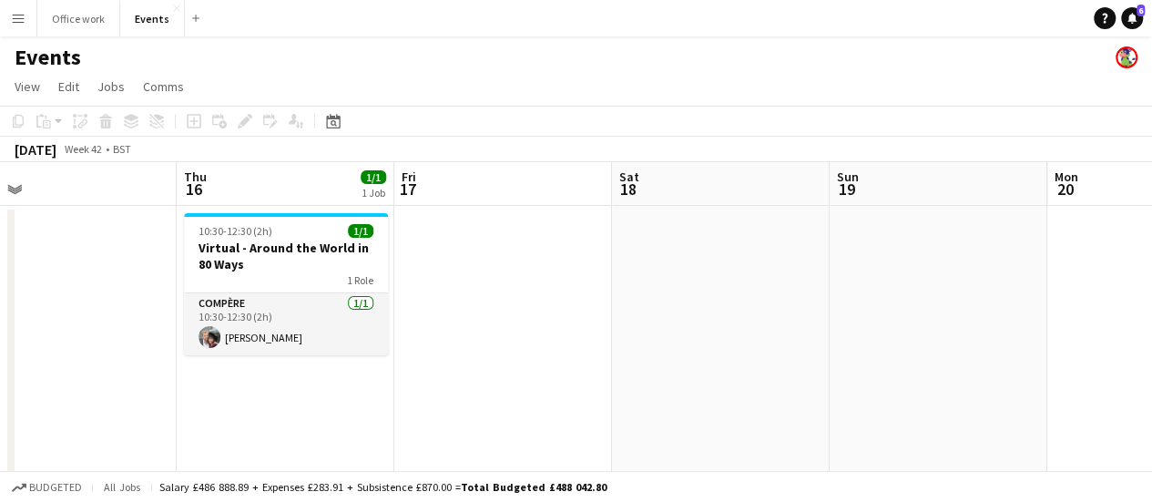
drag, startPoint x: 395, startPoint y: 384, endPoint x: 708, endPoint y: 396, distance: 313.5
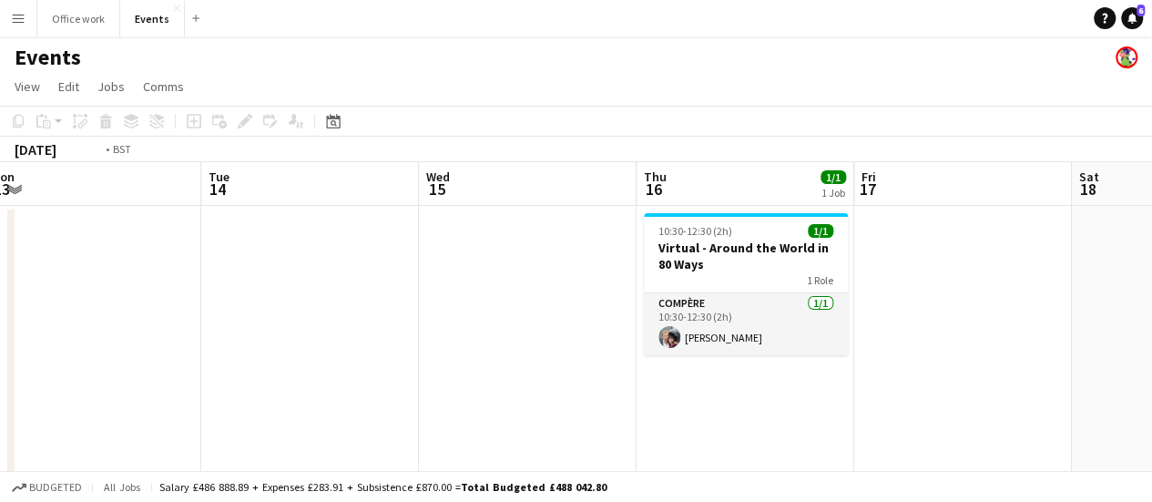
drag, startPoint x: 840, startPoint y: 320, endPoint x: 334, endPoint y: 343, distance: 505.9
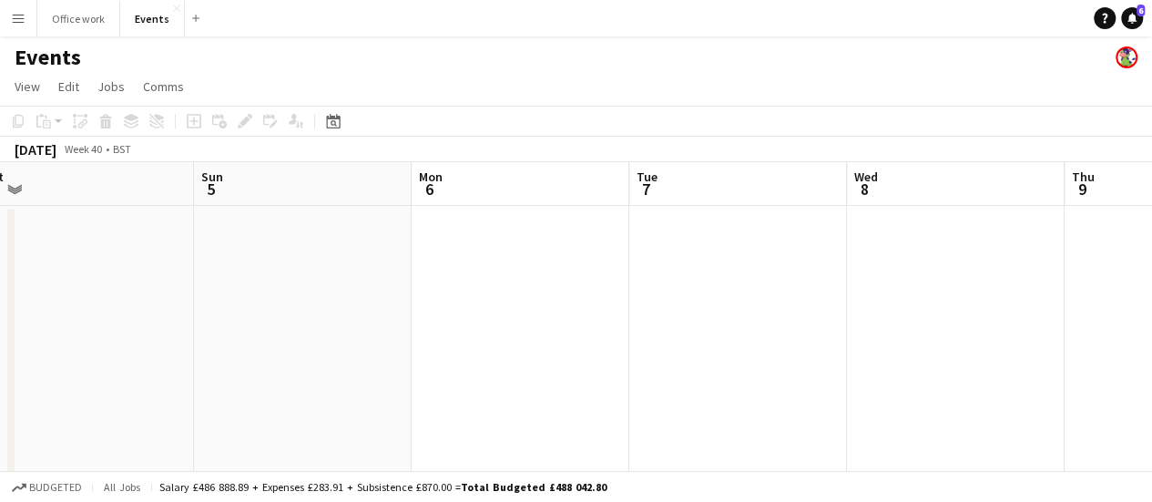
drag, startPoint x: 255, startPoint y: 266, endPoint x: 782, endPoint y: 273, distance: 527.3
drag, startPoint x: 383, startPoint y: 277, endPoint x: 430, endPoint y: 317, distance: 61.3
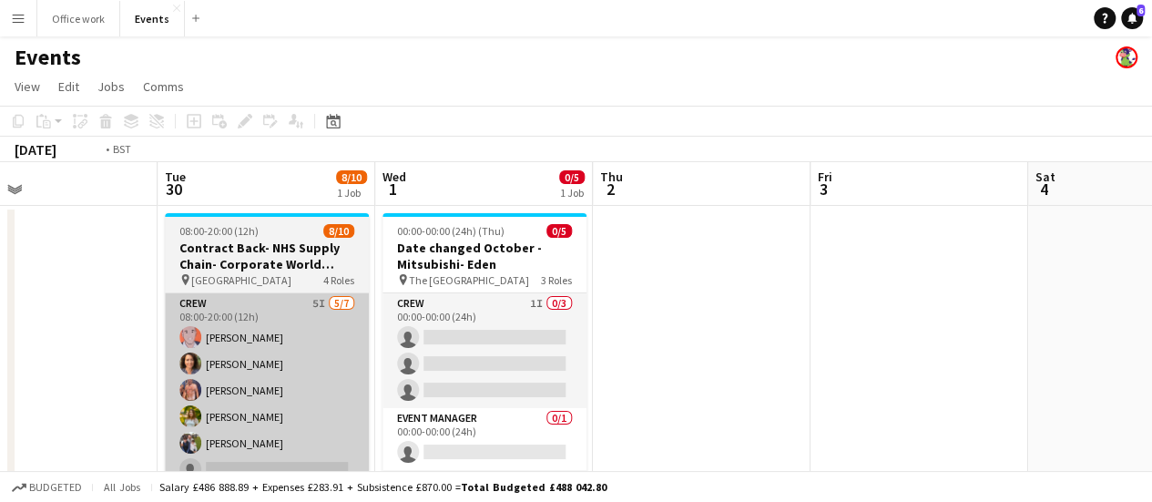
drag, startPoint x: 430, startPoint y: 317, endPoint x: 585, endPoint y: 338, distance: 156.2
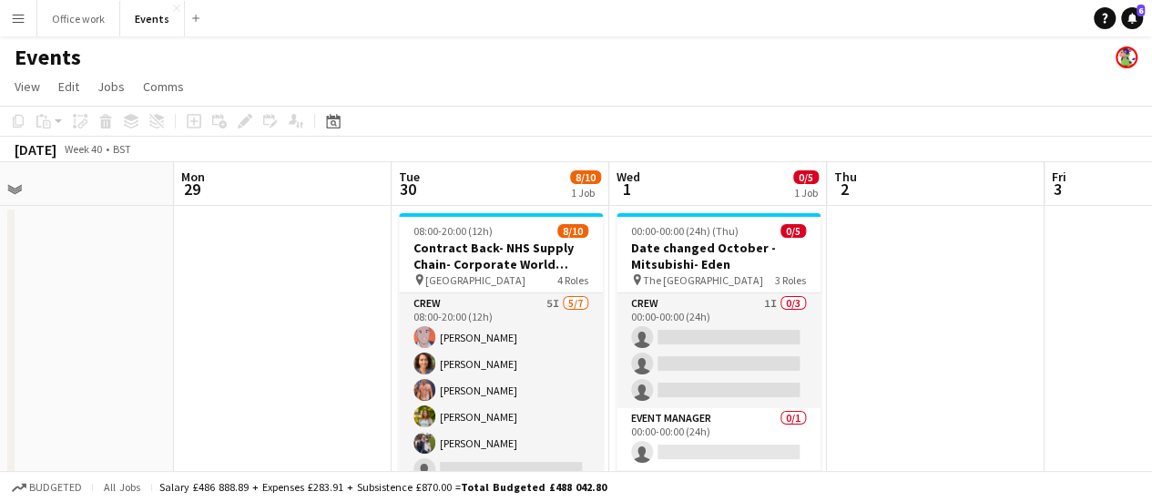
scroll to position [0, 463]
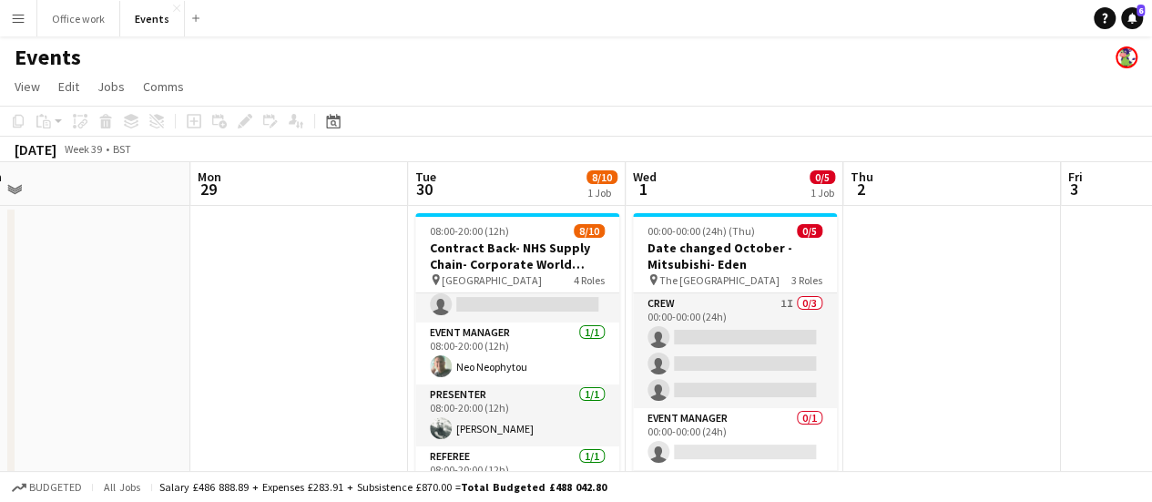
scroll to position [216, 0]
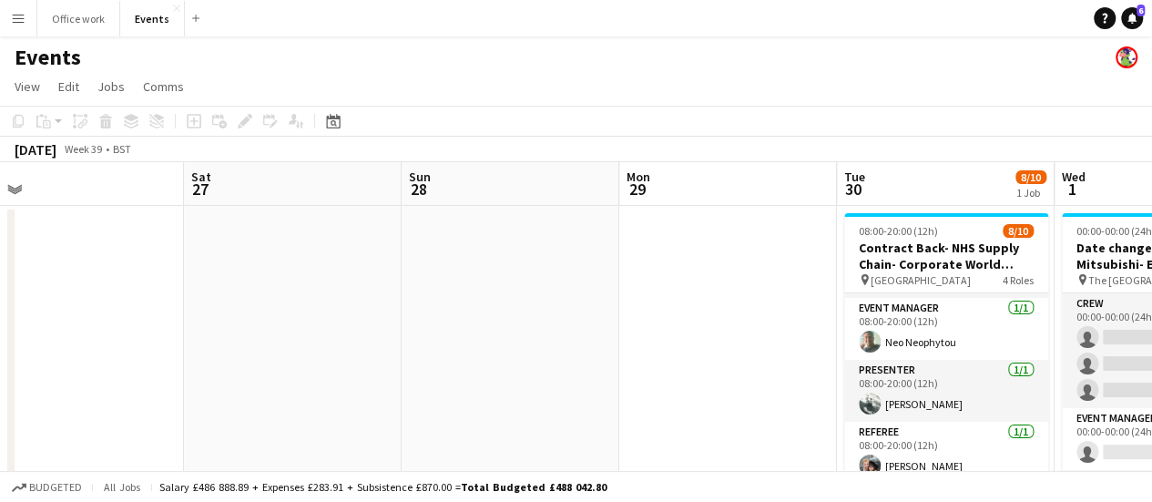
drag, startPoint x: 799, startPoint y: 320, endPoint x: 847, endPoint y: 317, distance: 47.4
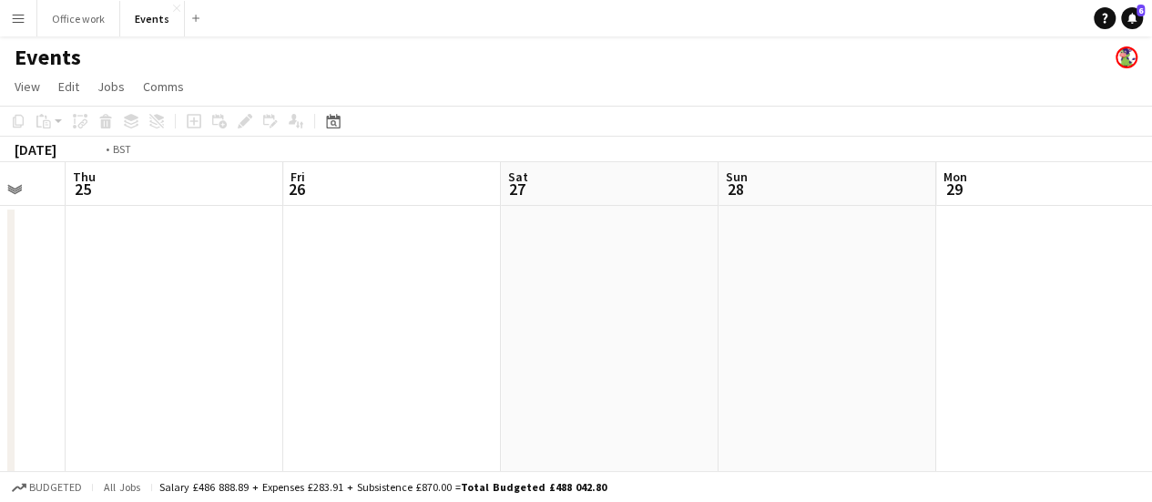
drag
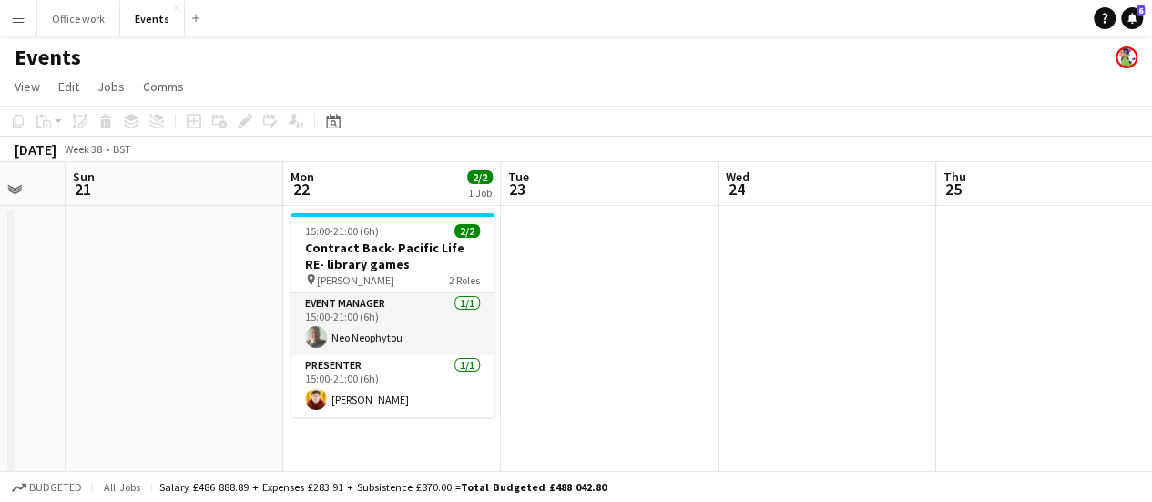
scroll to position [0, 598]
